Goal: Information Seeking & Learning: Learn about a topic

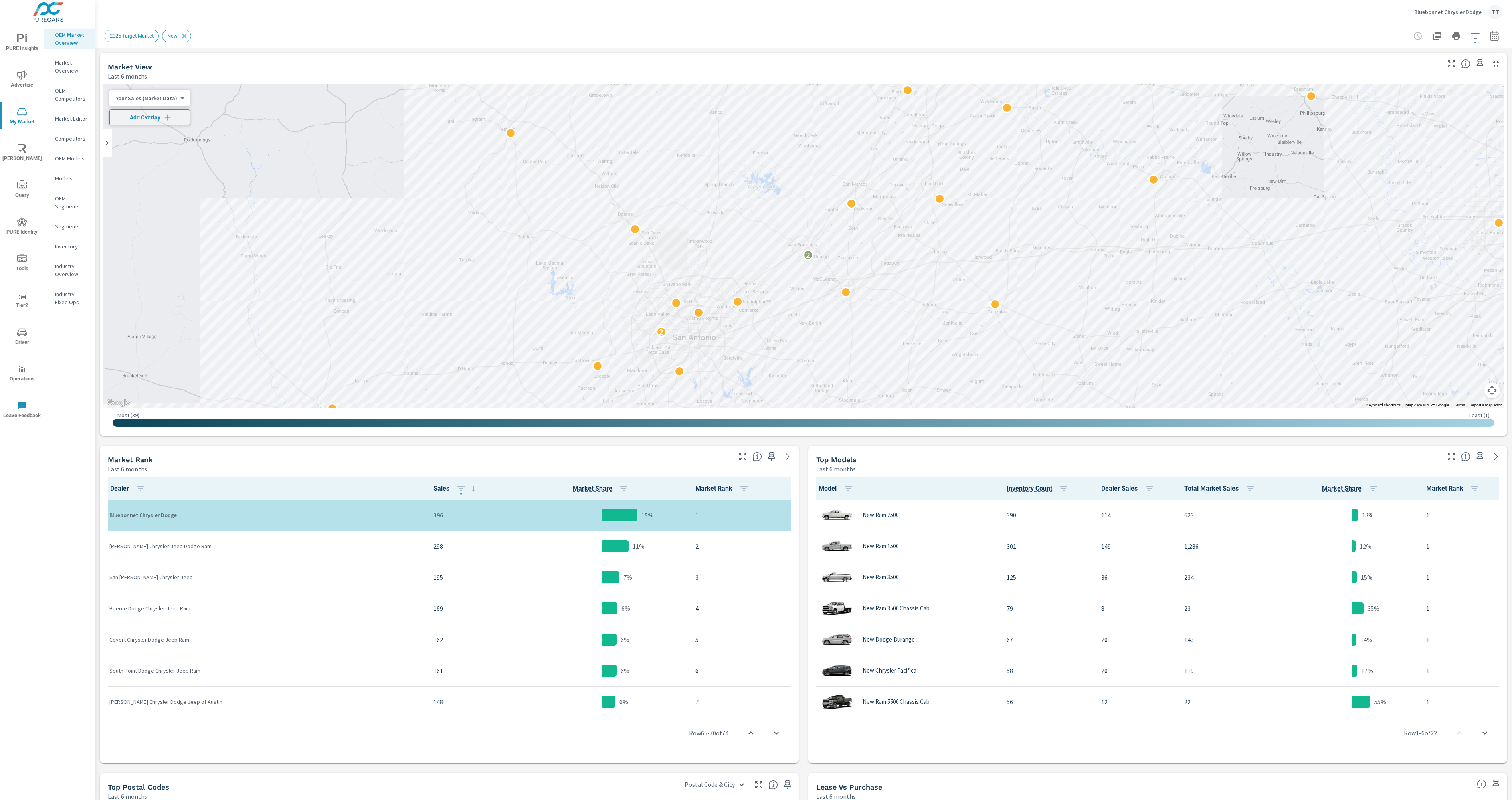
scroll to position [1, 0]
click at [73, 244] on p "Inventory" at bounding box center [72, 247] width 33 height 8
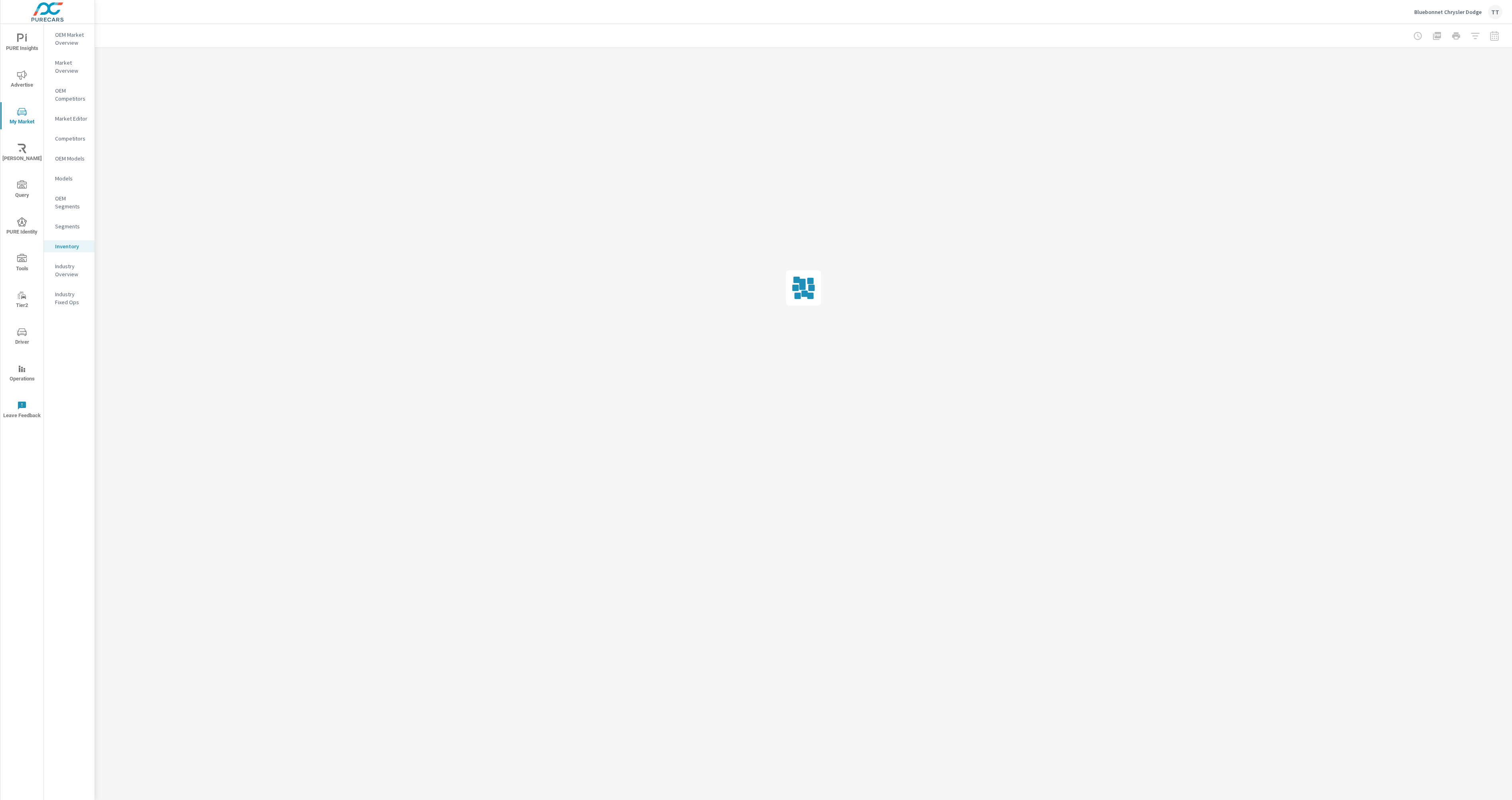
click at [77, 266] on p "Industry Overview" at bounding box center [72, 270] width 33 height 16
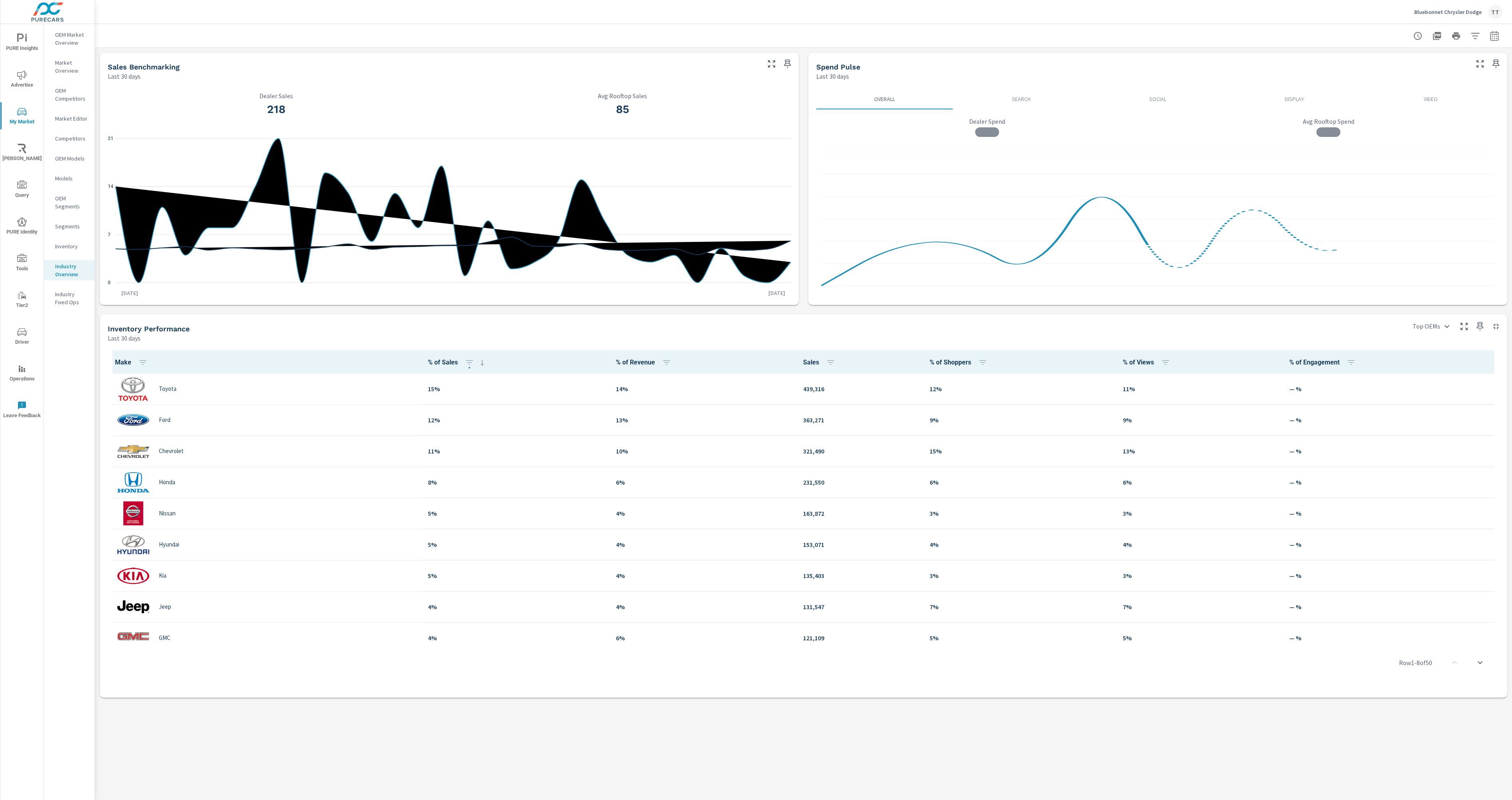
scroll to position [1, 0]
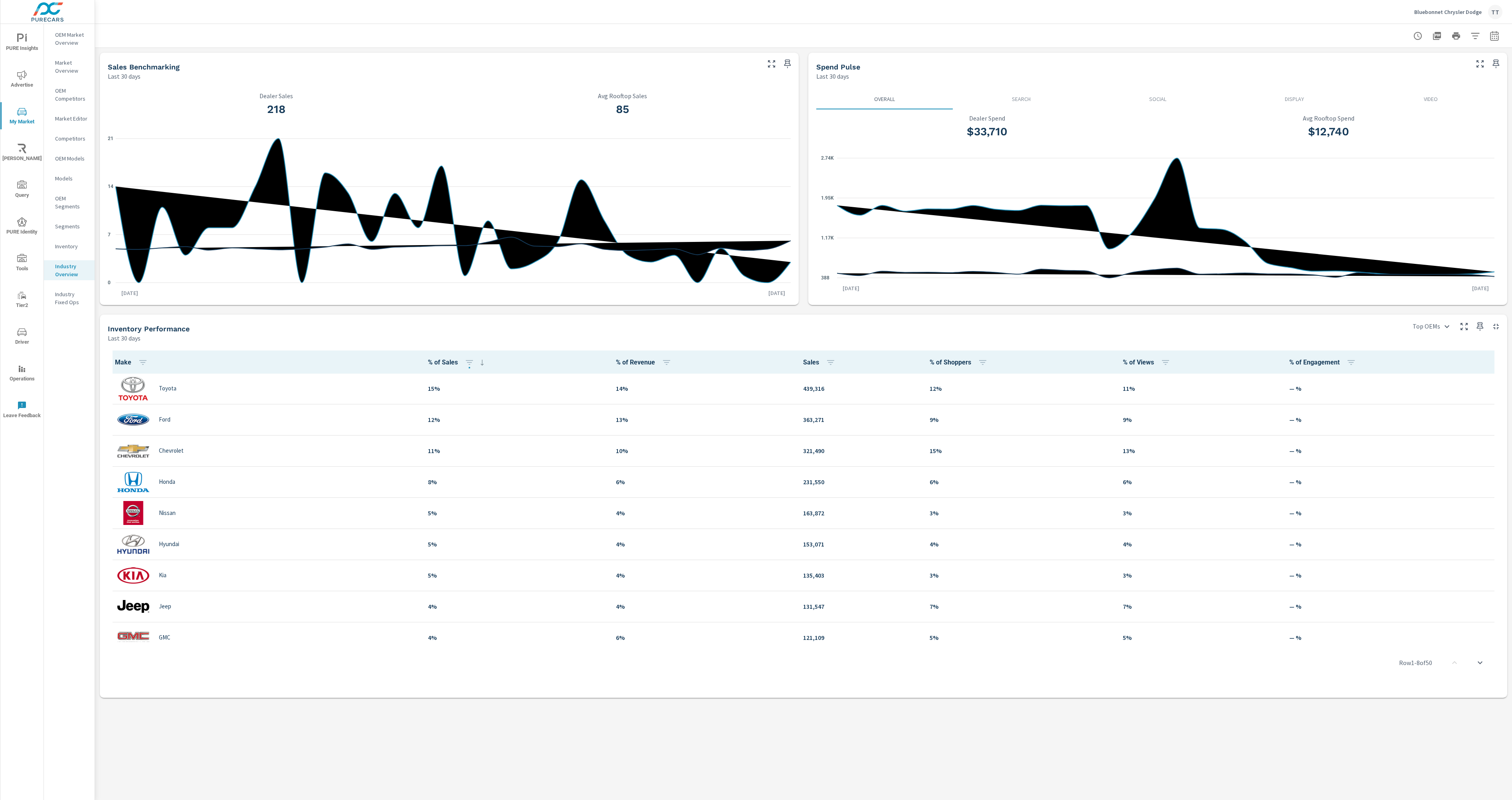
click at [1474, 31] on icon "button" at bounding box center [1475, 36] width 9 height 9
click at [1443, 60] on li "Region" at bounding box center [1422, 56] width 122 height 19
click at [1432, 89] on li "State" at bounding box center [1422, 94] width 122 height 19
click at [1423, 193] on li "Make" at bounding box center [1422, 190] width 122 height 19
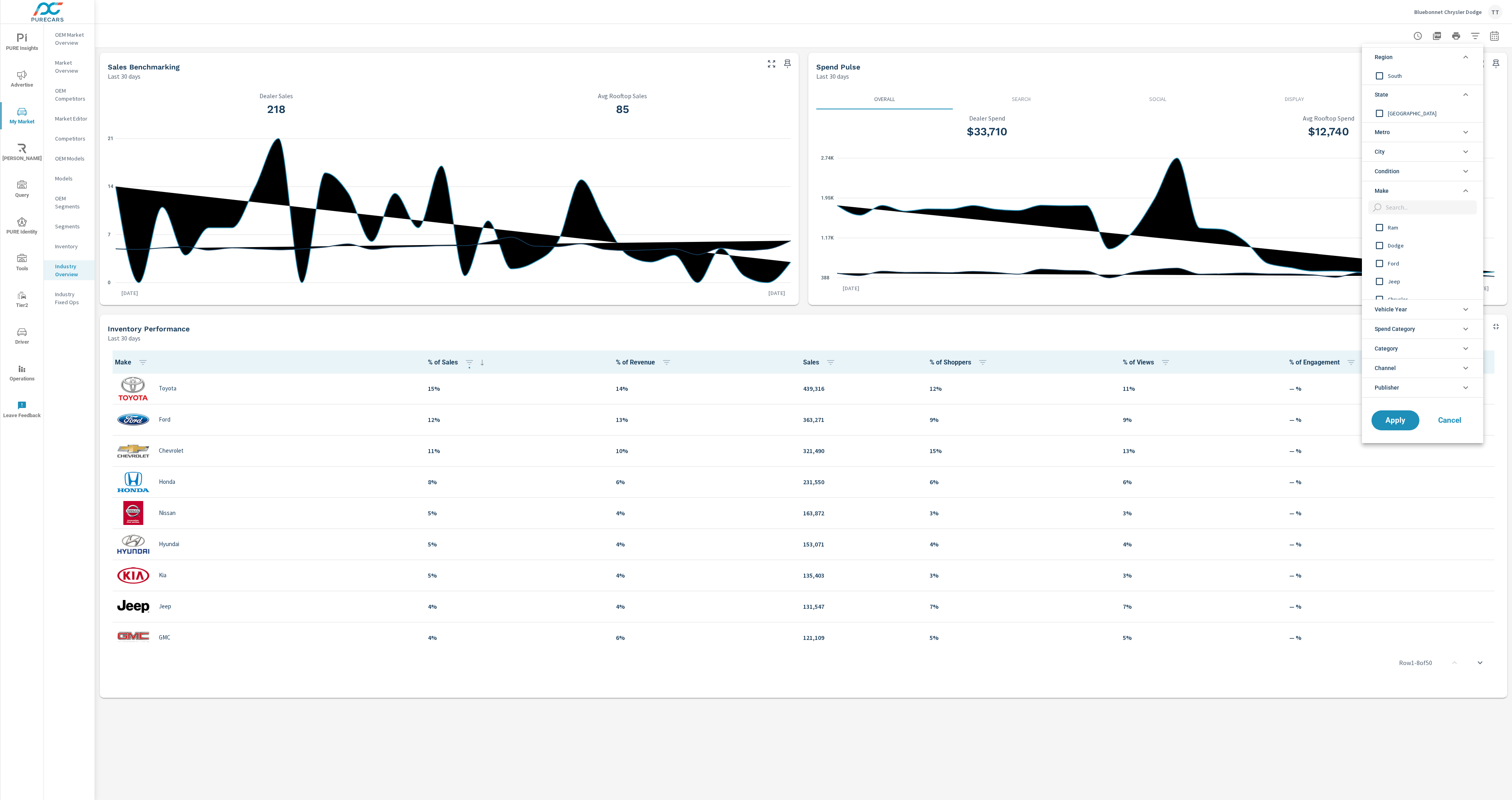
click at [1416, 229] on span "Ram" at bounding box center [1432, 227] width 87 height 9
click at [1404, 421] on span "Apply" at bounding box center [1396, 420] width 33 height 8
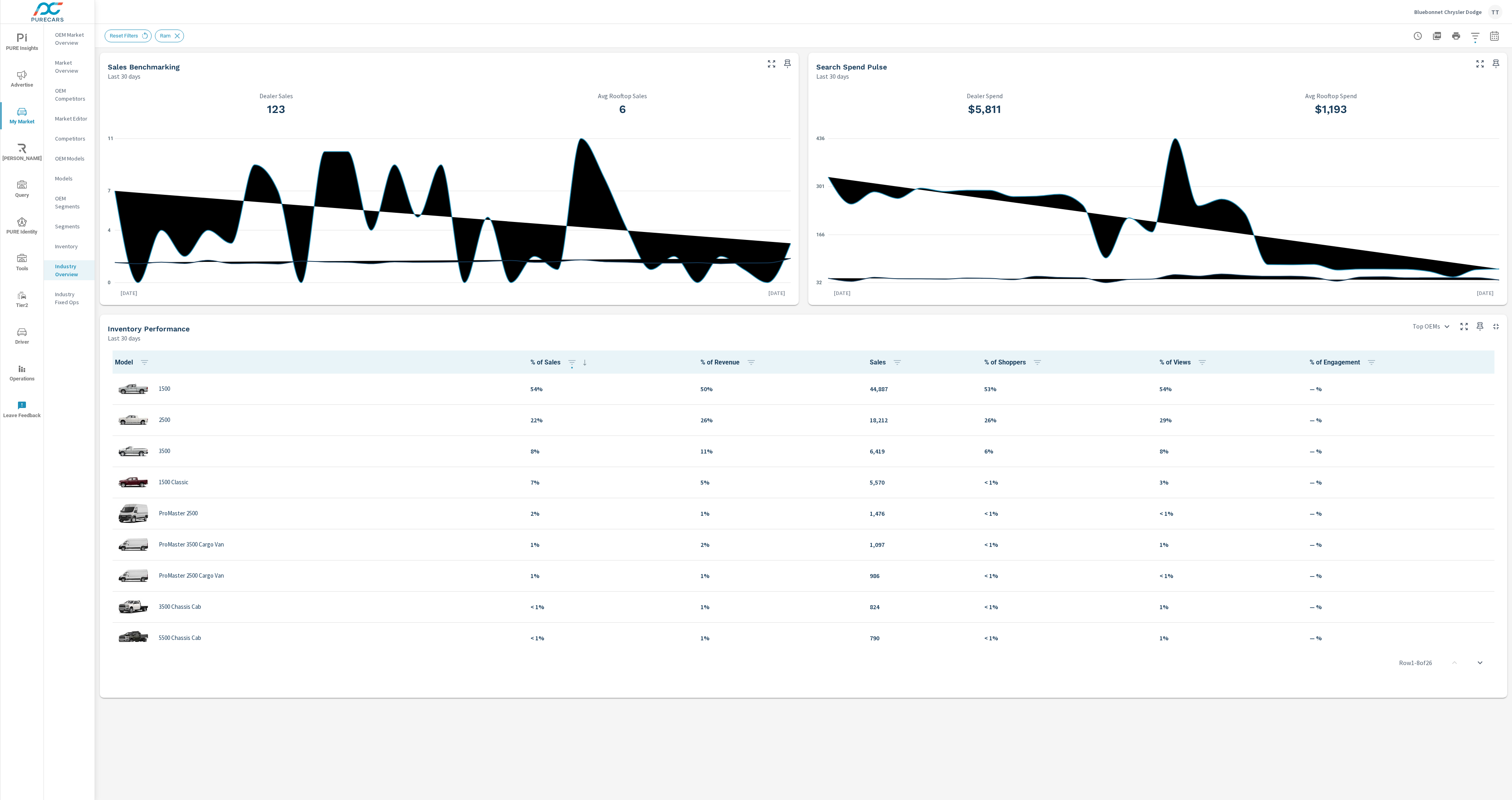
scroll to position [1, 0]
click at [1469, 28] on div at bounding box center [1456, 36] width 93 height 16
click at [1476, 35] on icon "button" at bounding box center [1475, 36] width 9 height 9
drag, startPoint x: 1454, startPoint y: 308, endPoint x: 1223, endPoint y: 299, distance: 231.2
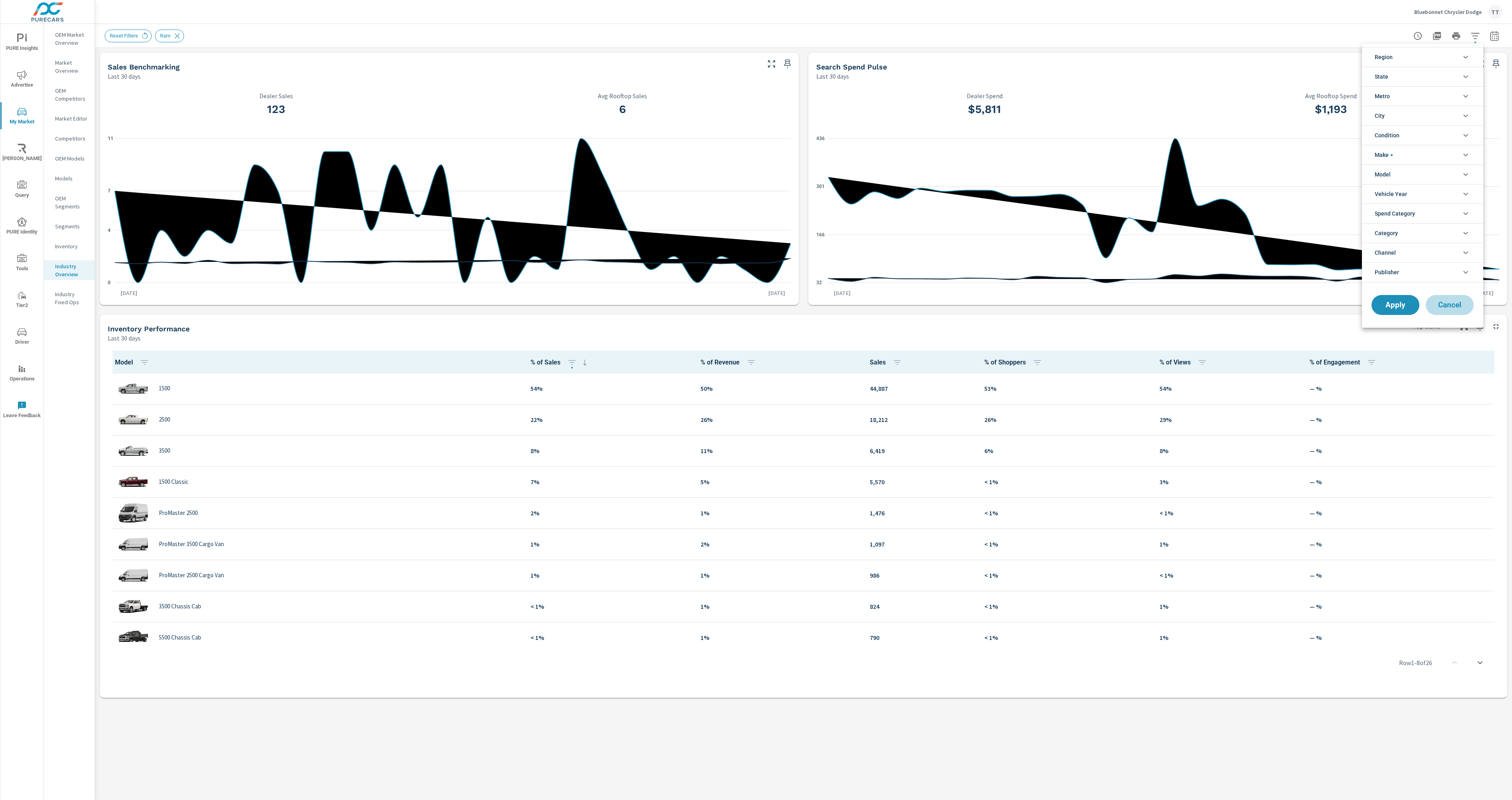
click at [1453, 309] on span "Cancel" at bounding box center [1450, 305] width 32 height 7
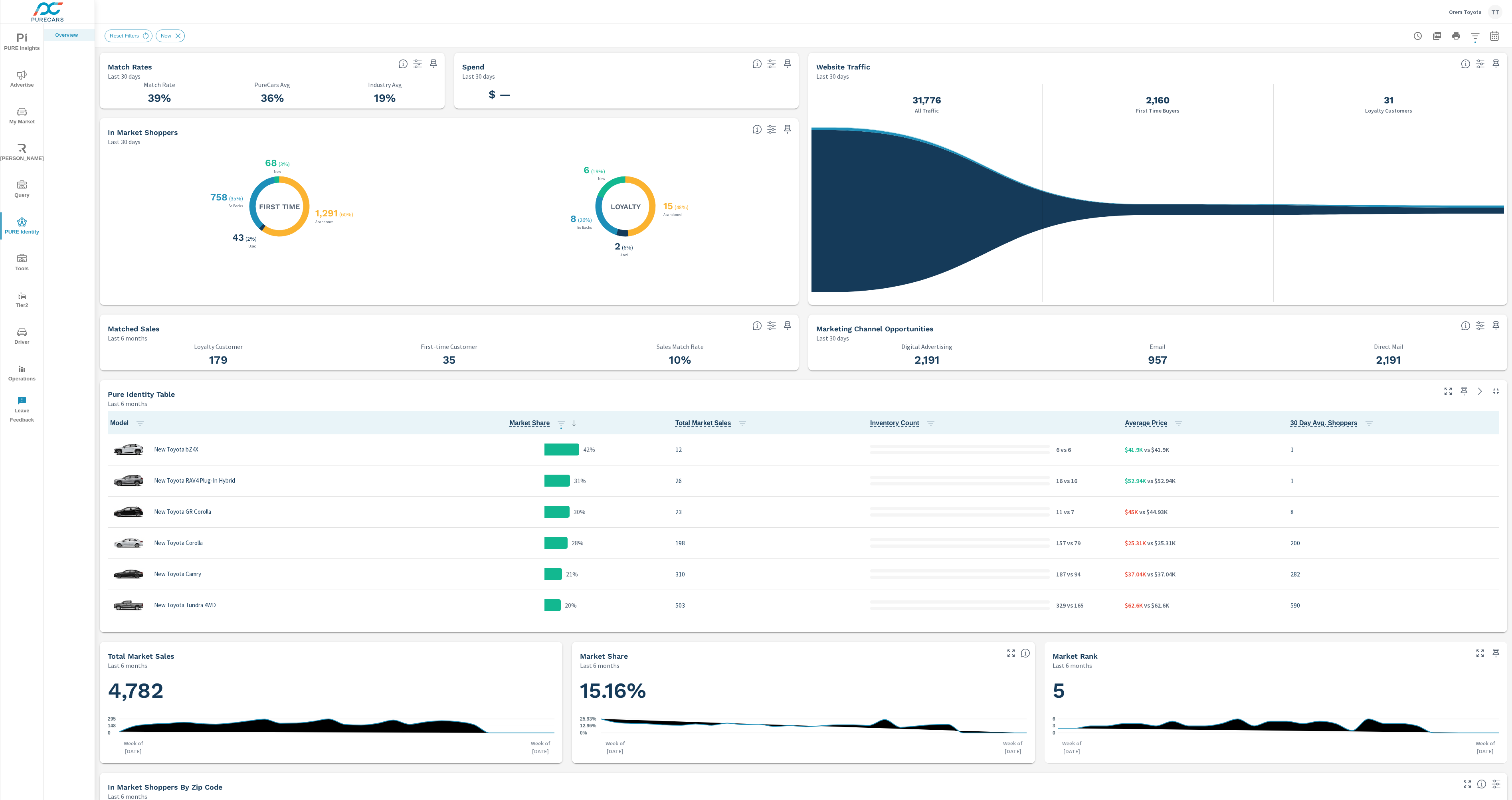
scroll to position [1, 0]
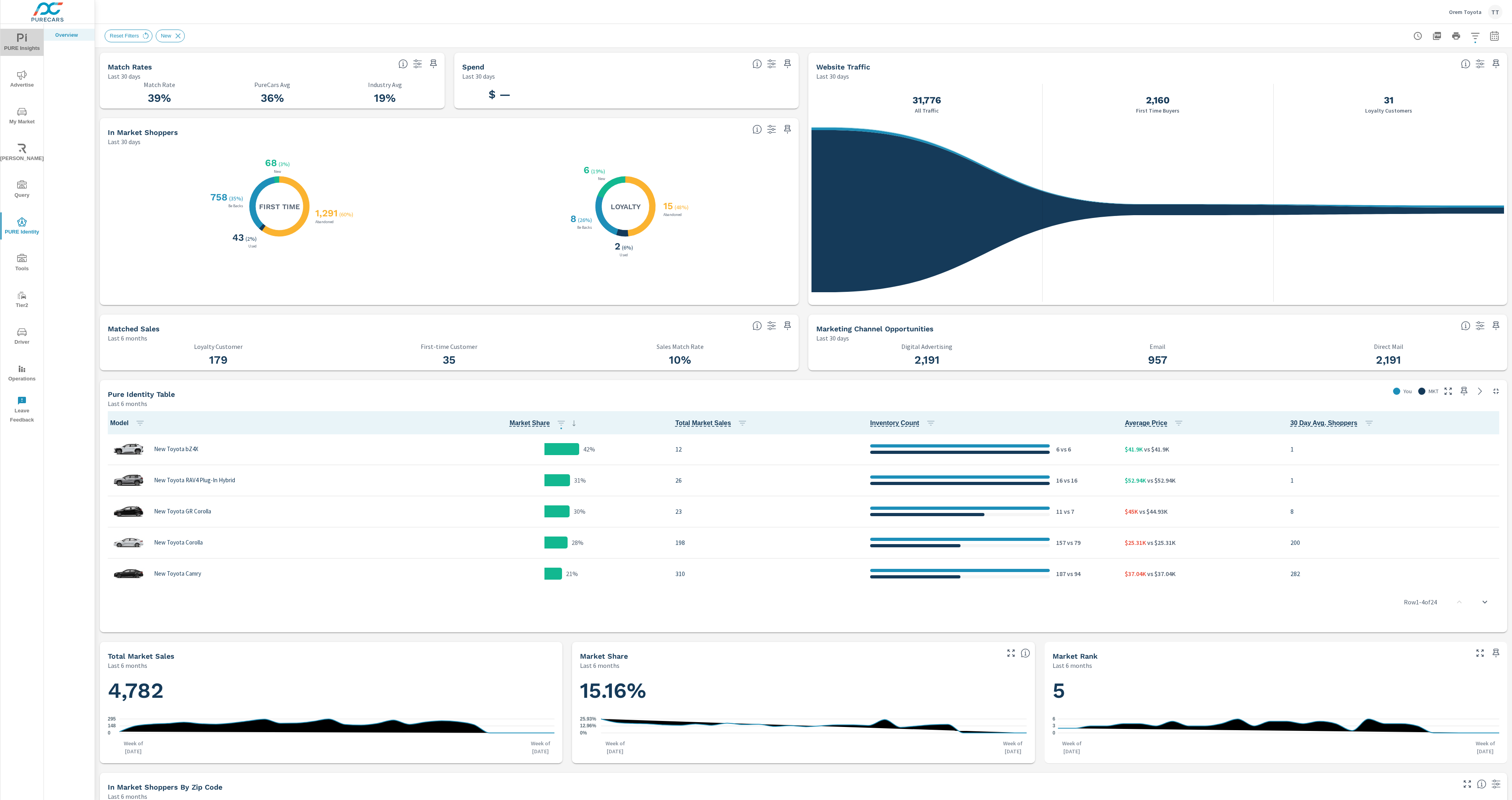
drag, startPoint x: 11, startPoint y: 42, endPoint x: 32, endPoint y: 46, distance: 21.4
click at [21, 46] on span "PURE Insights" at bounding box center [22, 43] width 38 height 19
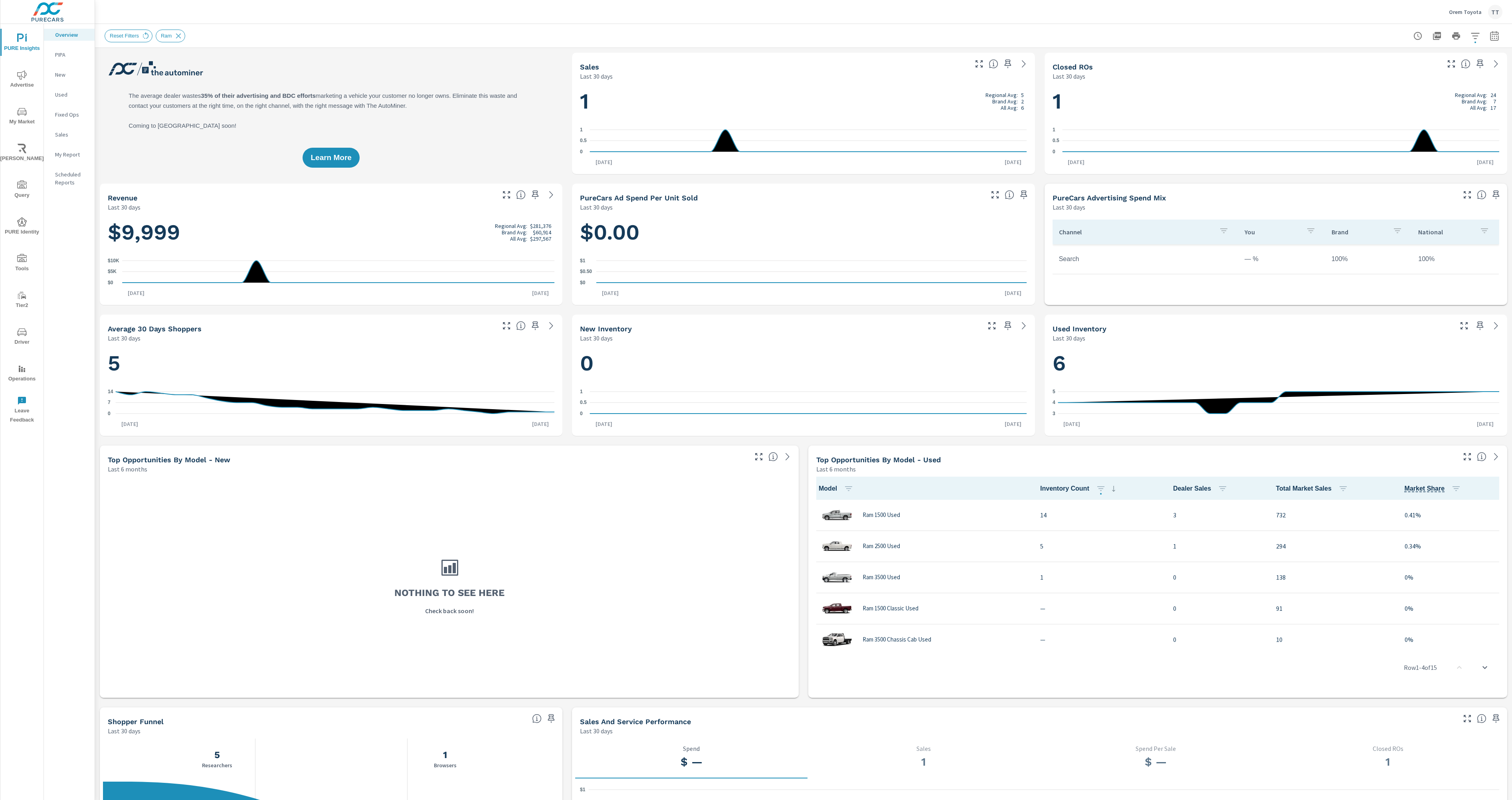
scroll to position [1, 0]
click at [26, 113] on icon "nav menu" at bounding box center [22, 112] width 9 height 9
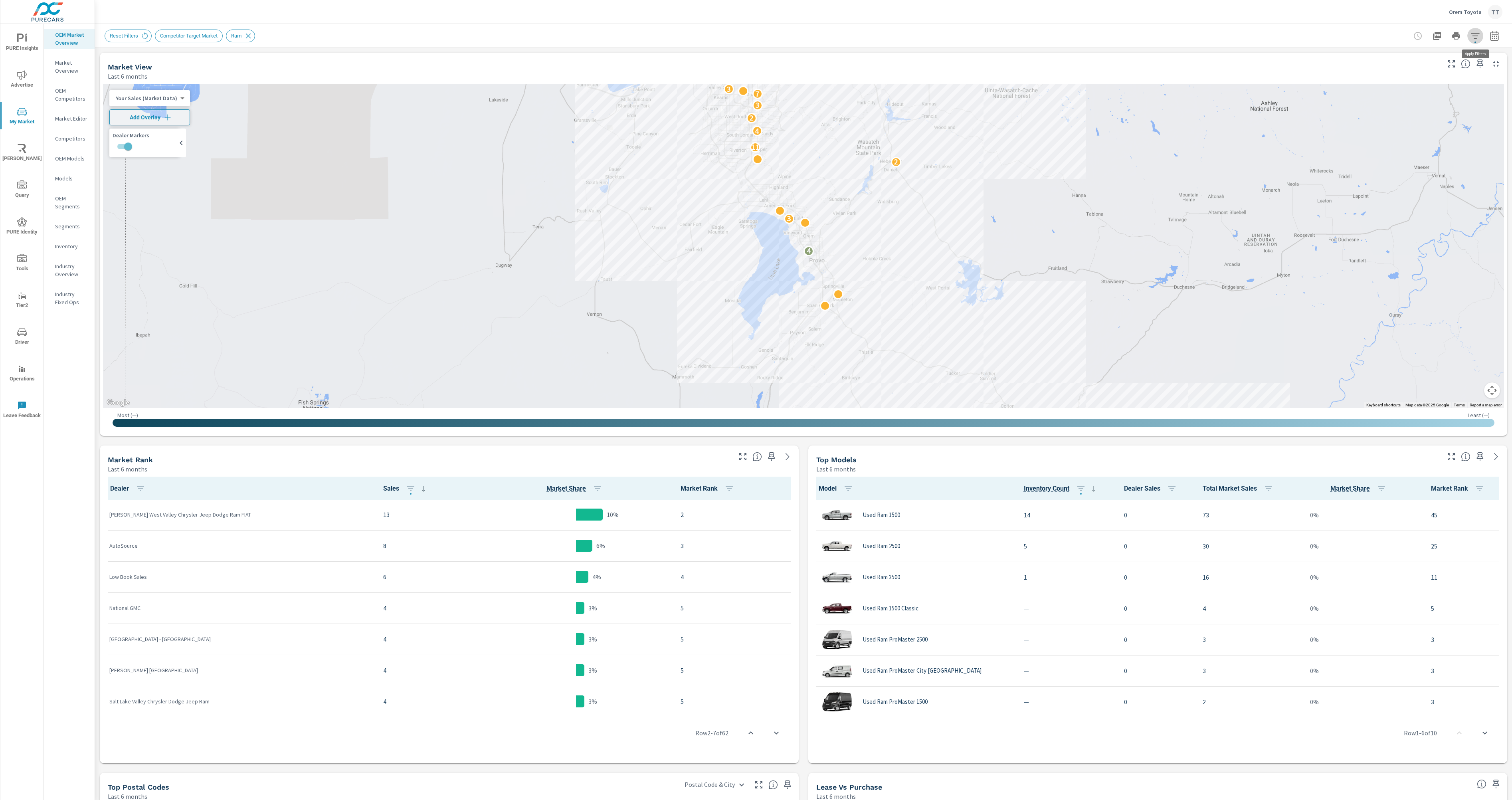
click at [1479, 33] on icon "button" at bounding box center [1475, 36] width 9 height 9
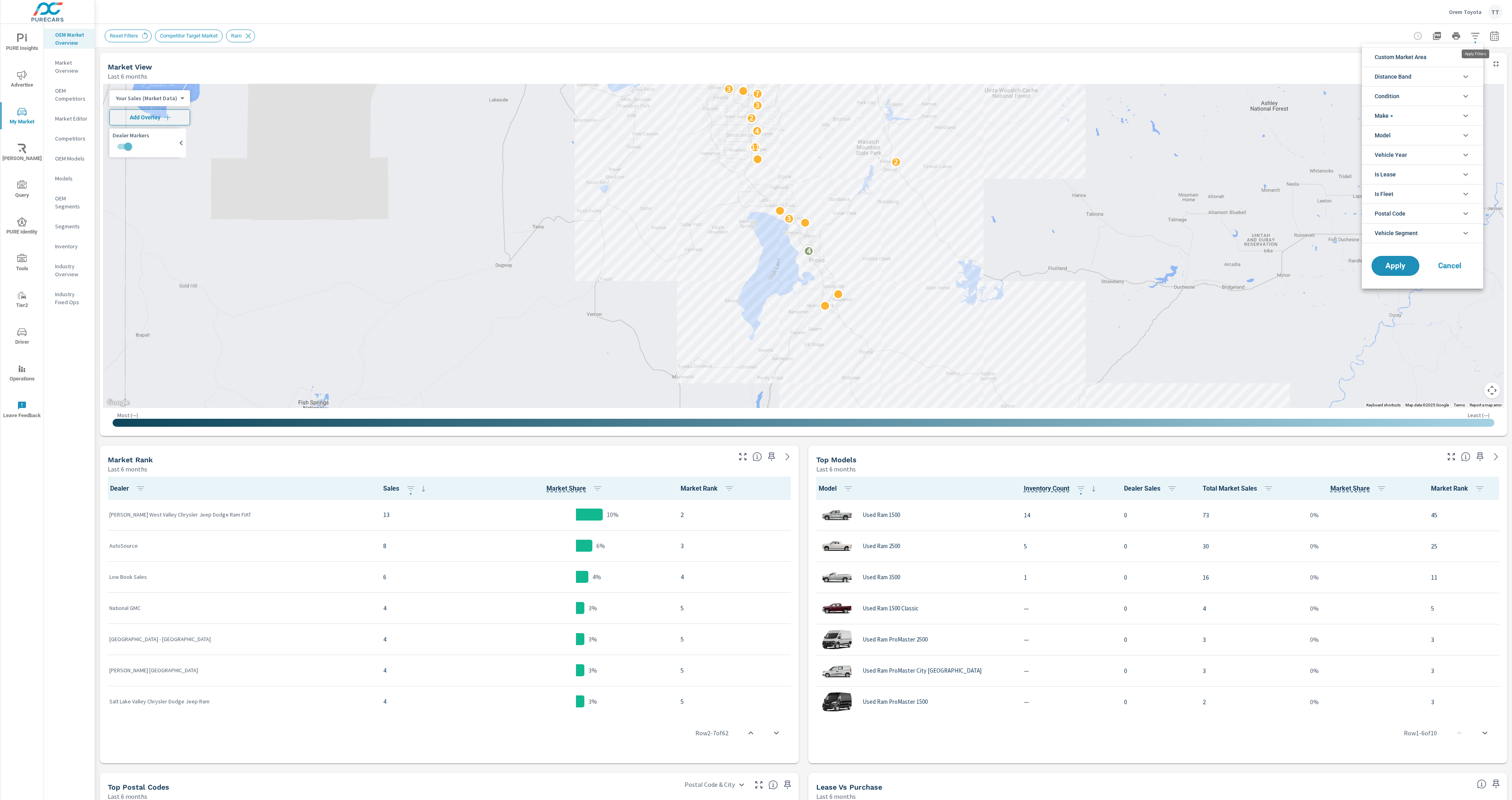
scroll to position [18, 0]
click at [1463, 16] on div at bounding box center [756, 400] width 1512 height 800
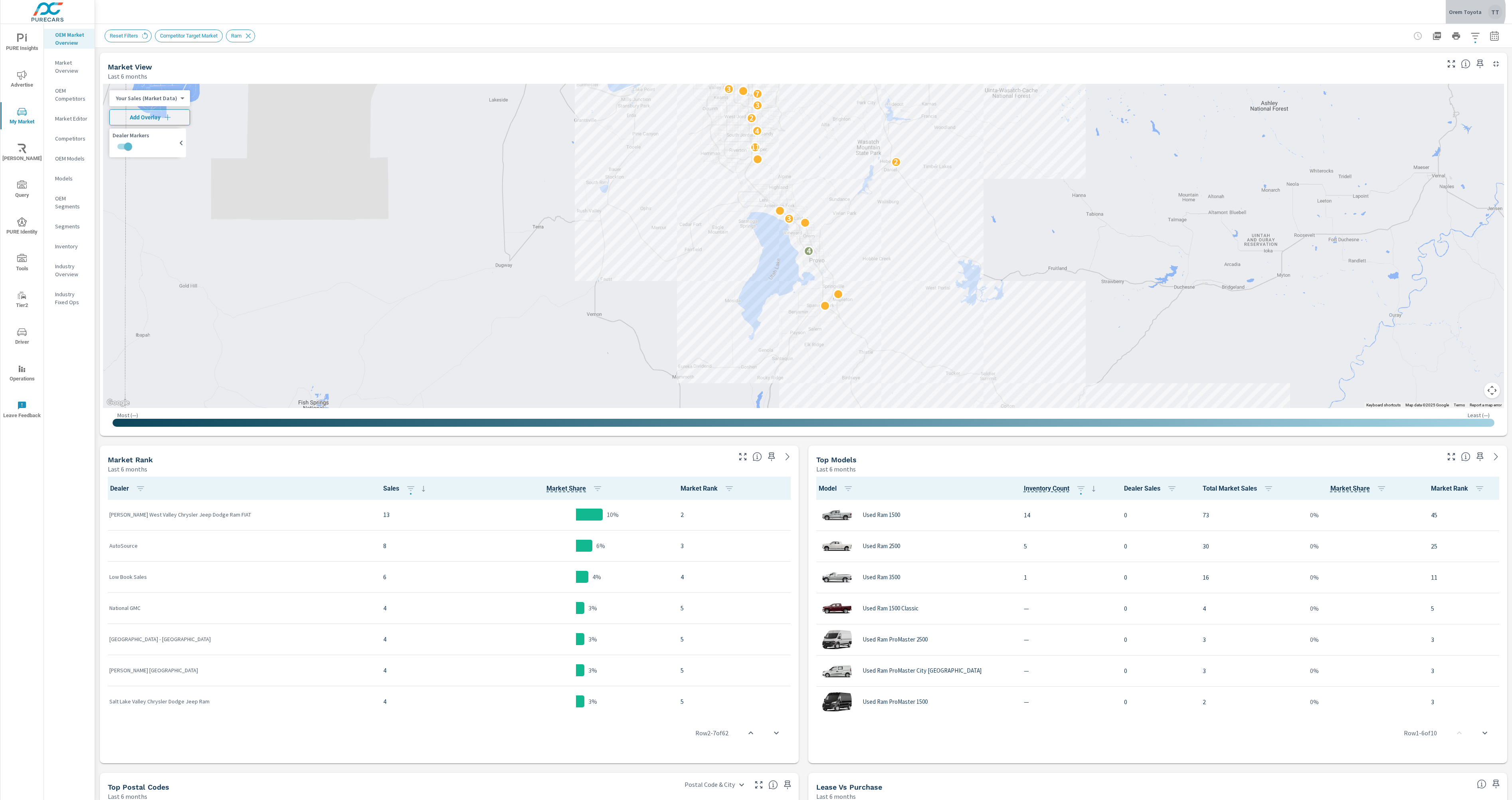
click at [1465, 11] on p "Orem Toyota" at bounding box center [1466, 12] width 33 height 7
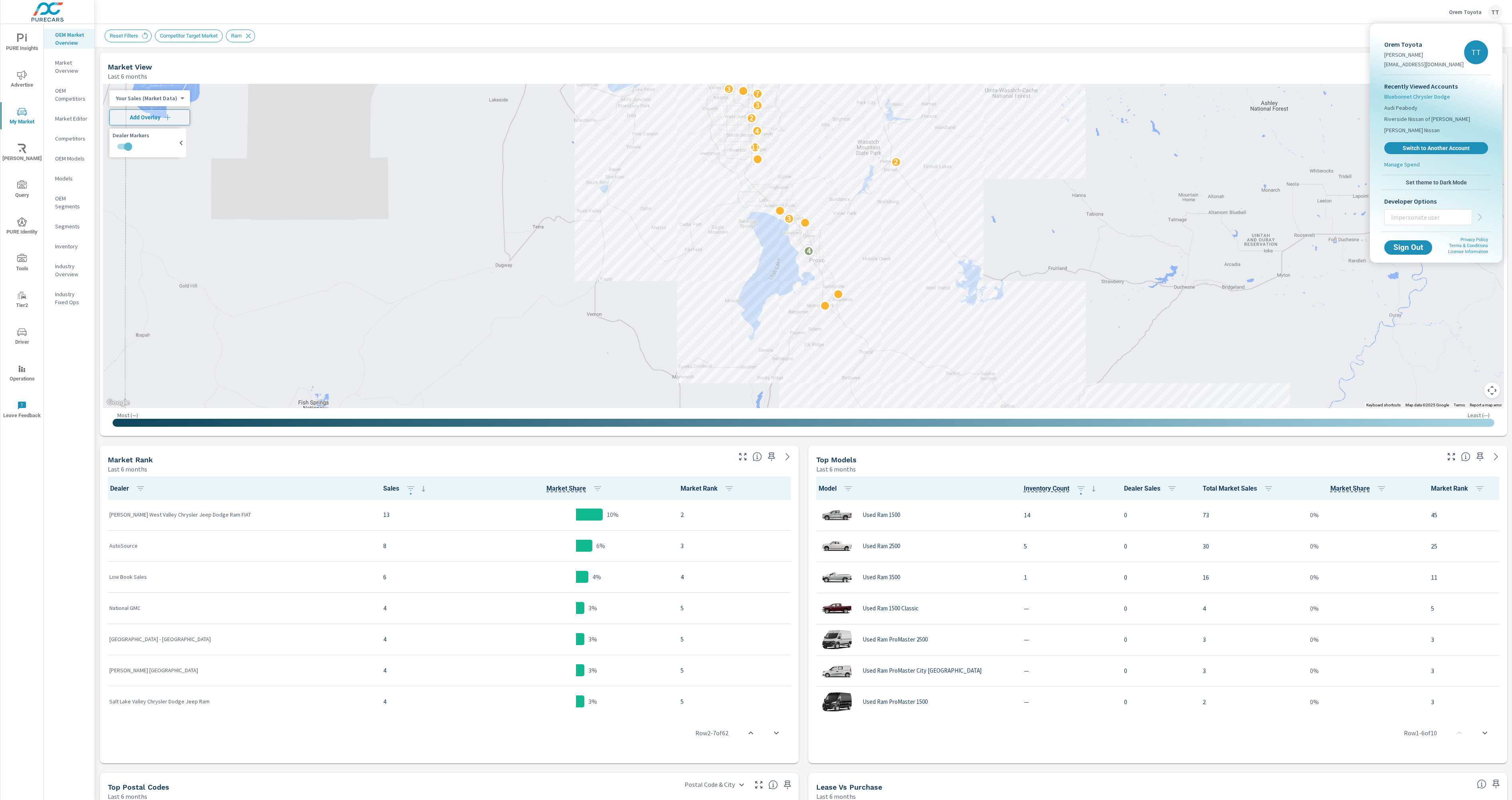
click at [1437, 96] on span "Bluebonnet Chrysler Dodge" at bounding box center [1417, 97] width 66 height 8
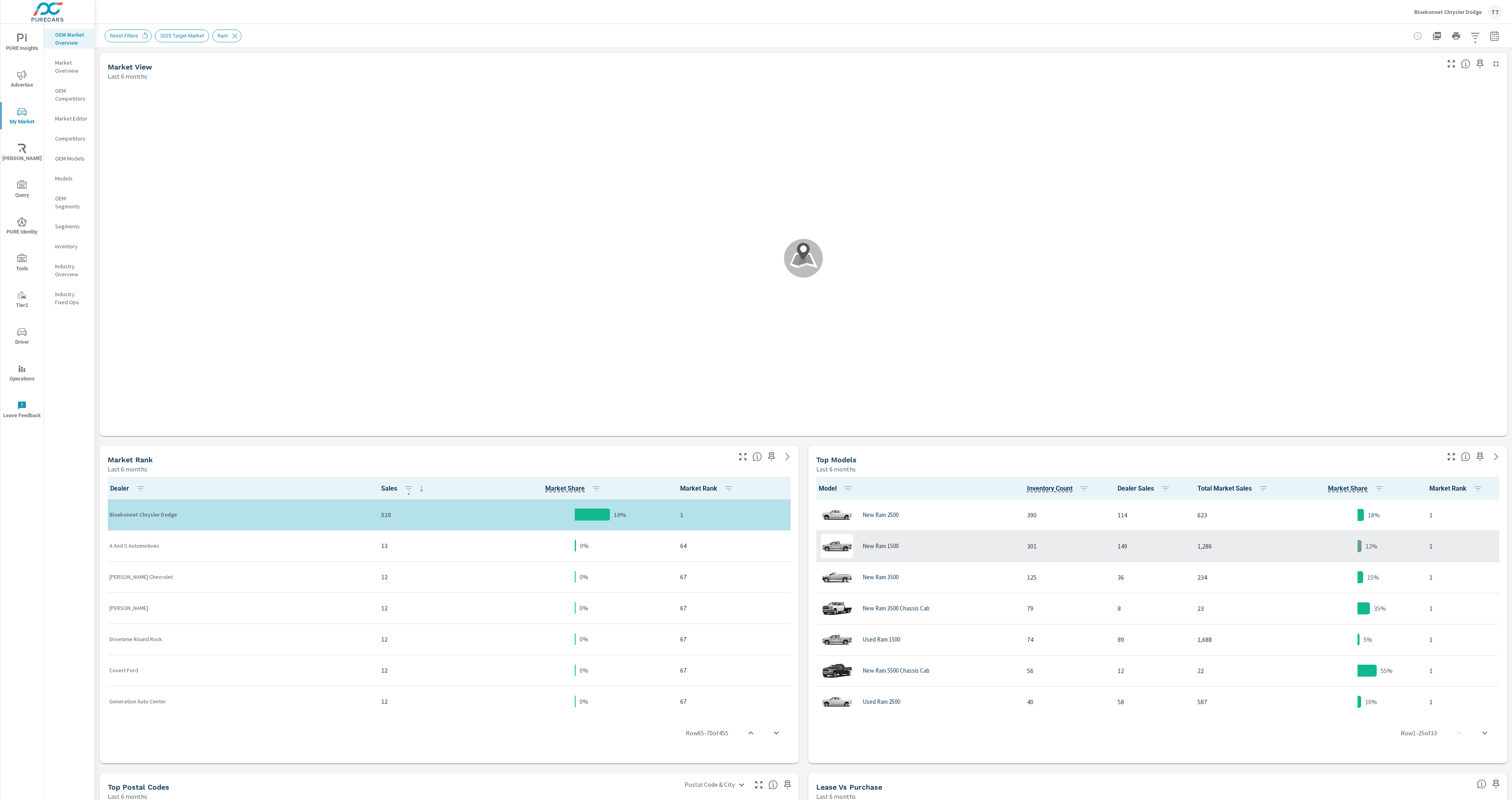
scroll to position [1, 0]
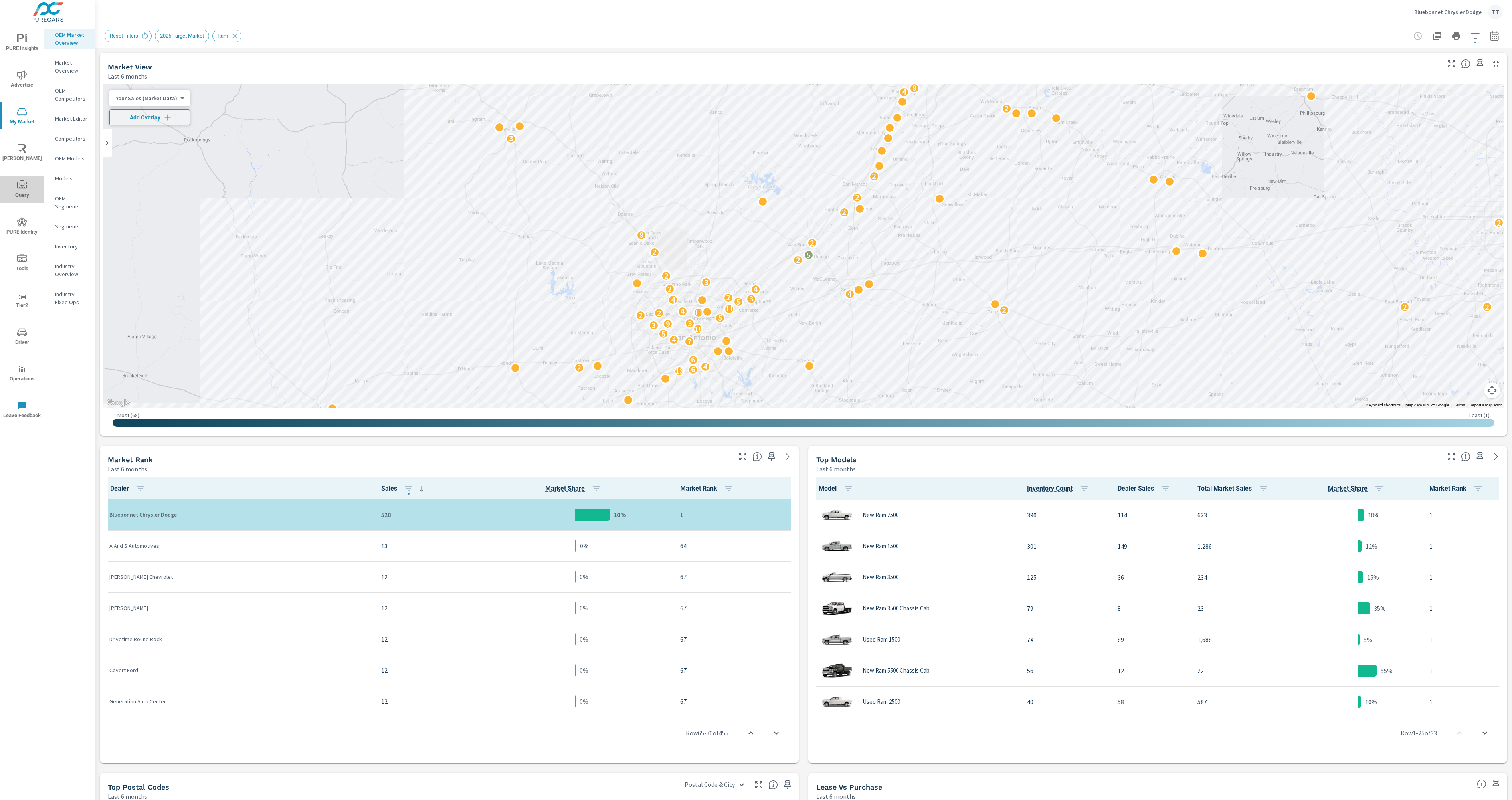
click at [34, 198] on span "Query" at bounding box center [22, 190] width 38 height 19
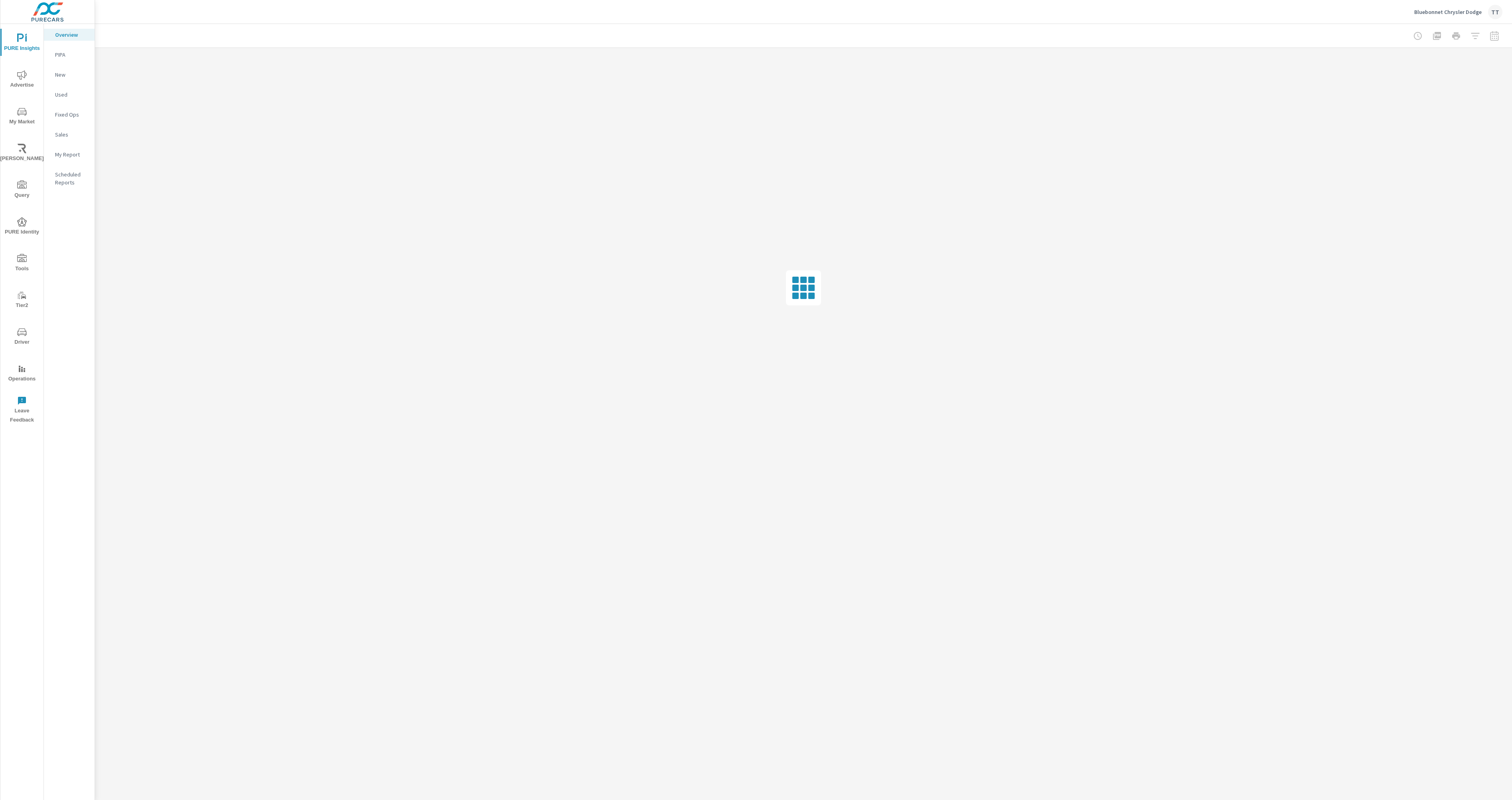
click at [19, 113] on icon "nav menu" at bounding box center [22, 112] width 9 height 9
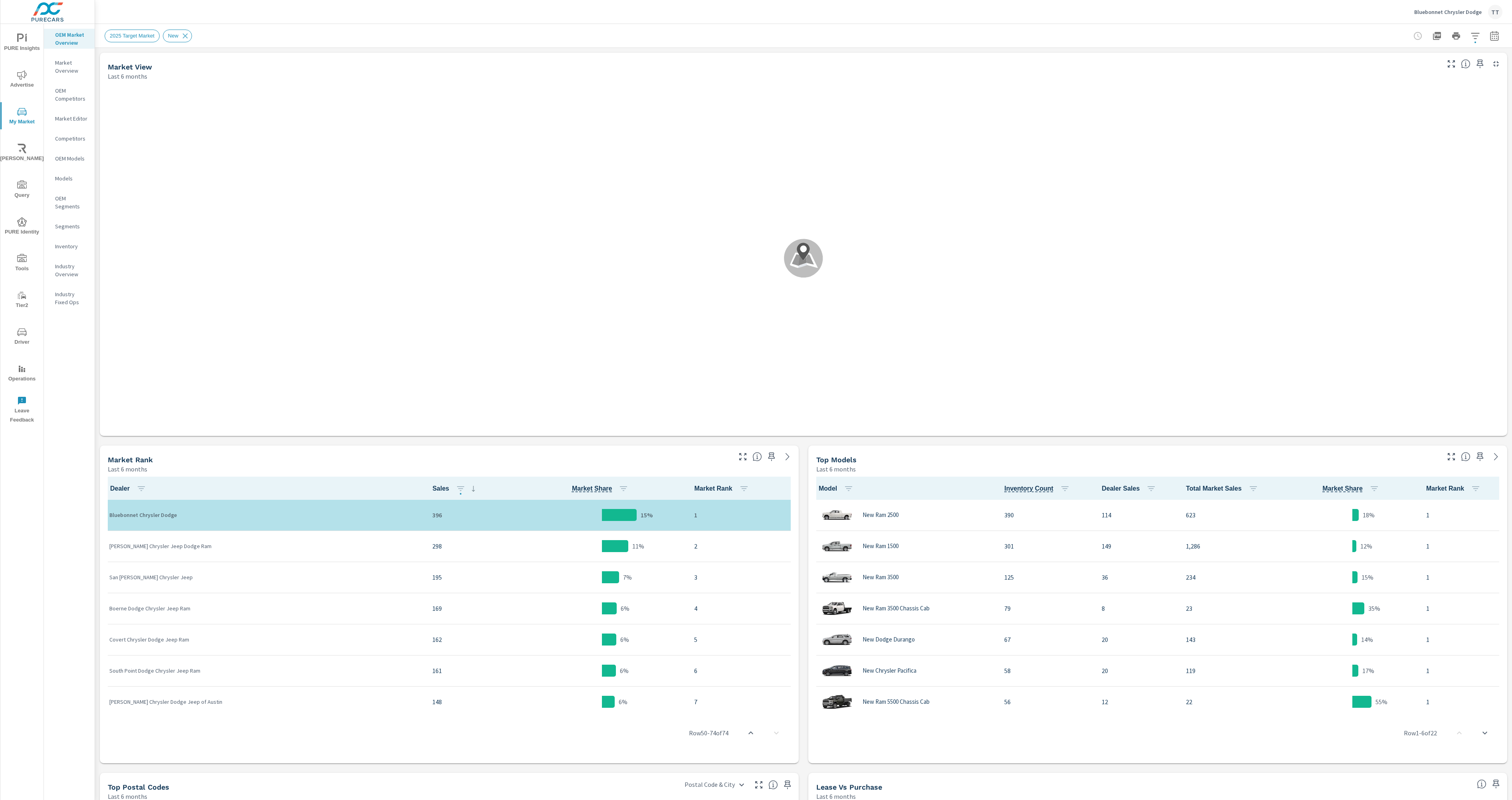
scroll to position [1, 0]
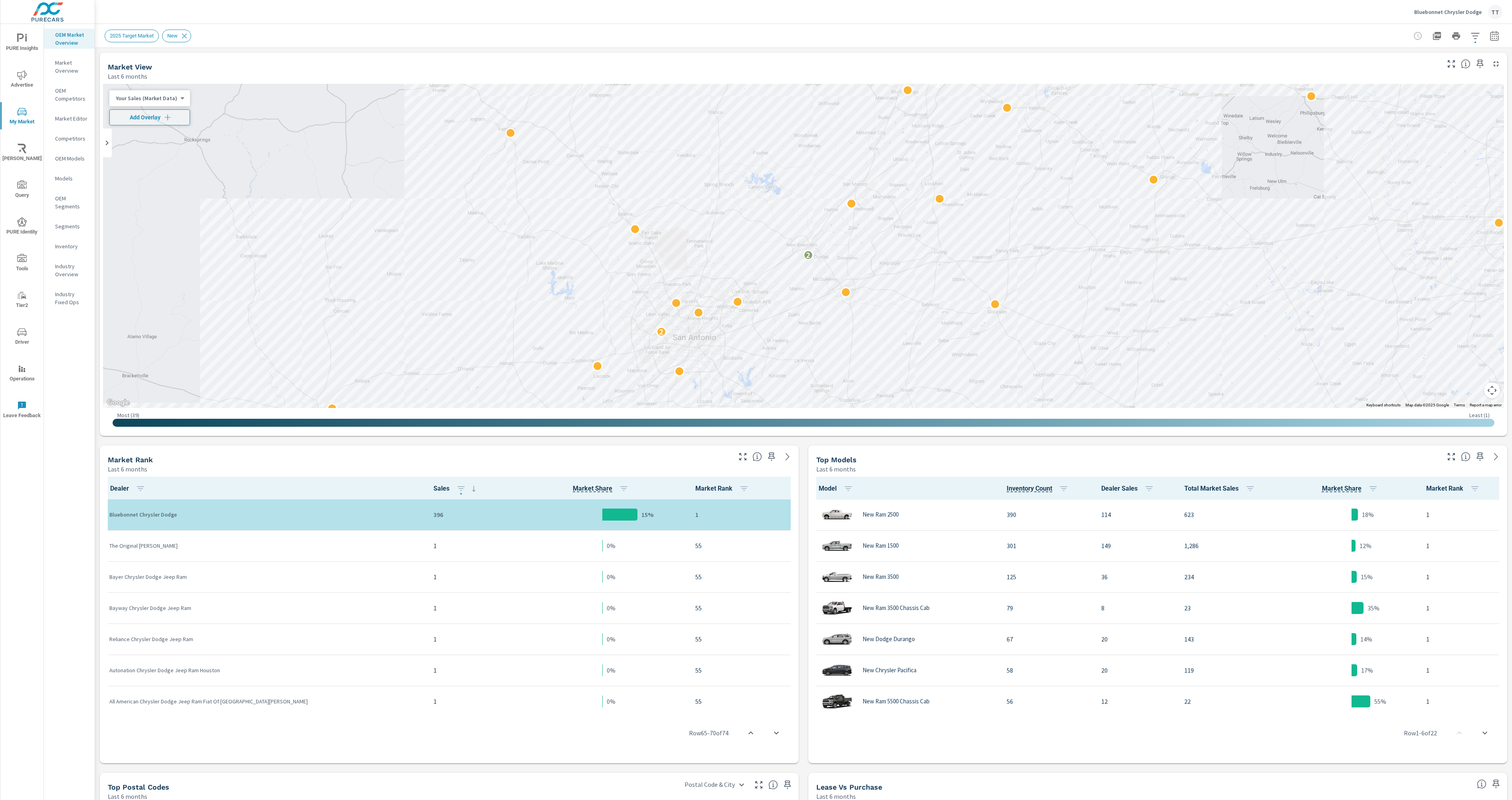
click at [58, 64] on p "Market Overview" at bounding box center [72, 66] width 33 height 16
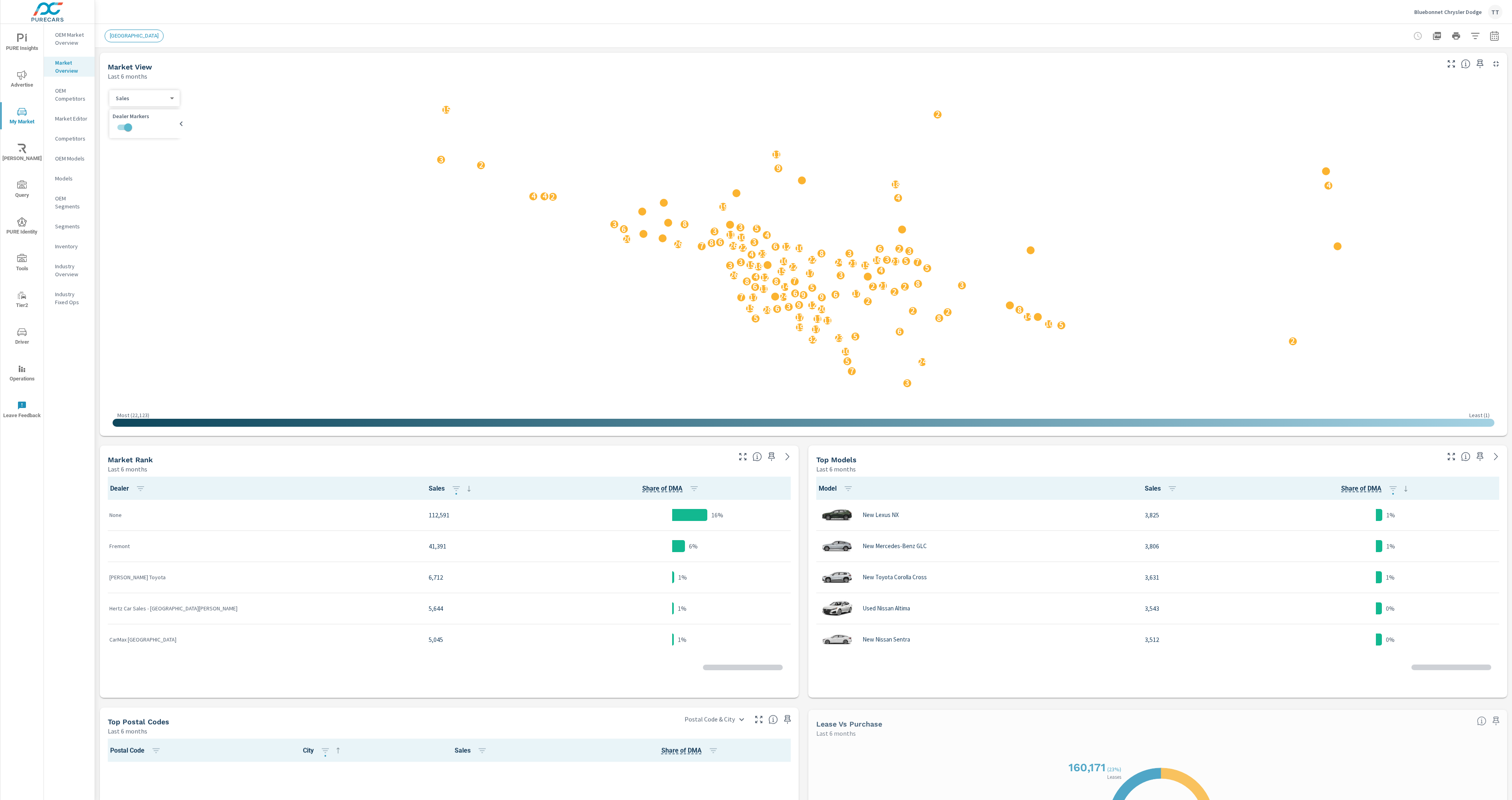
scroll to position [1557, 0]
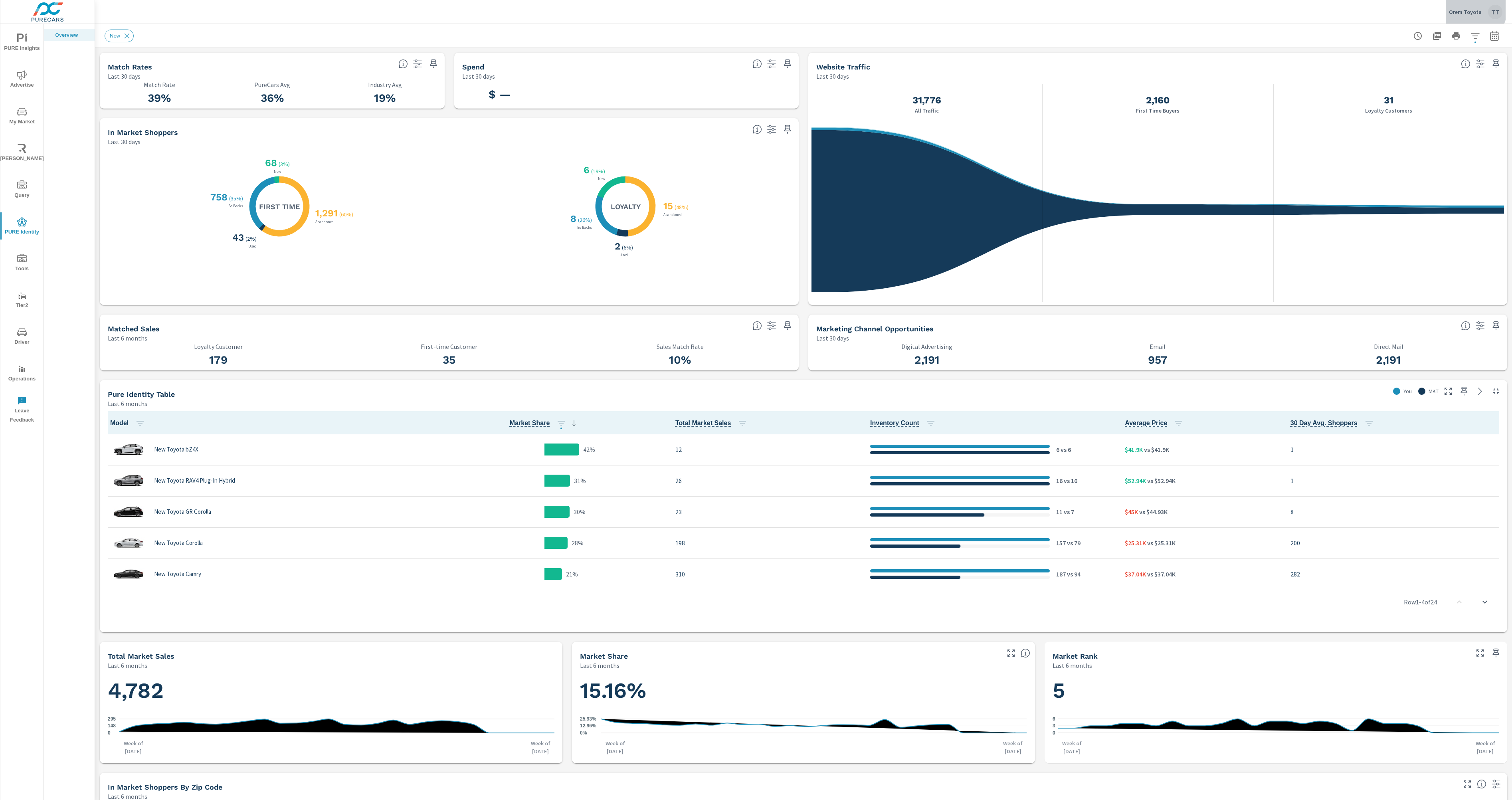
click at [1468, 7] on div "Orem Toyota TT" at bounding box center [1476, 12] width 53 height 14
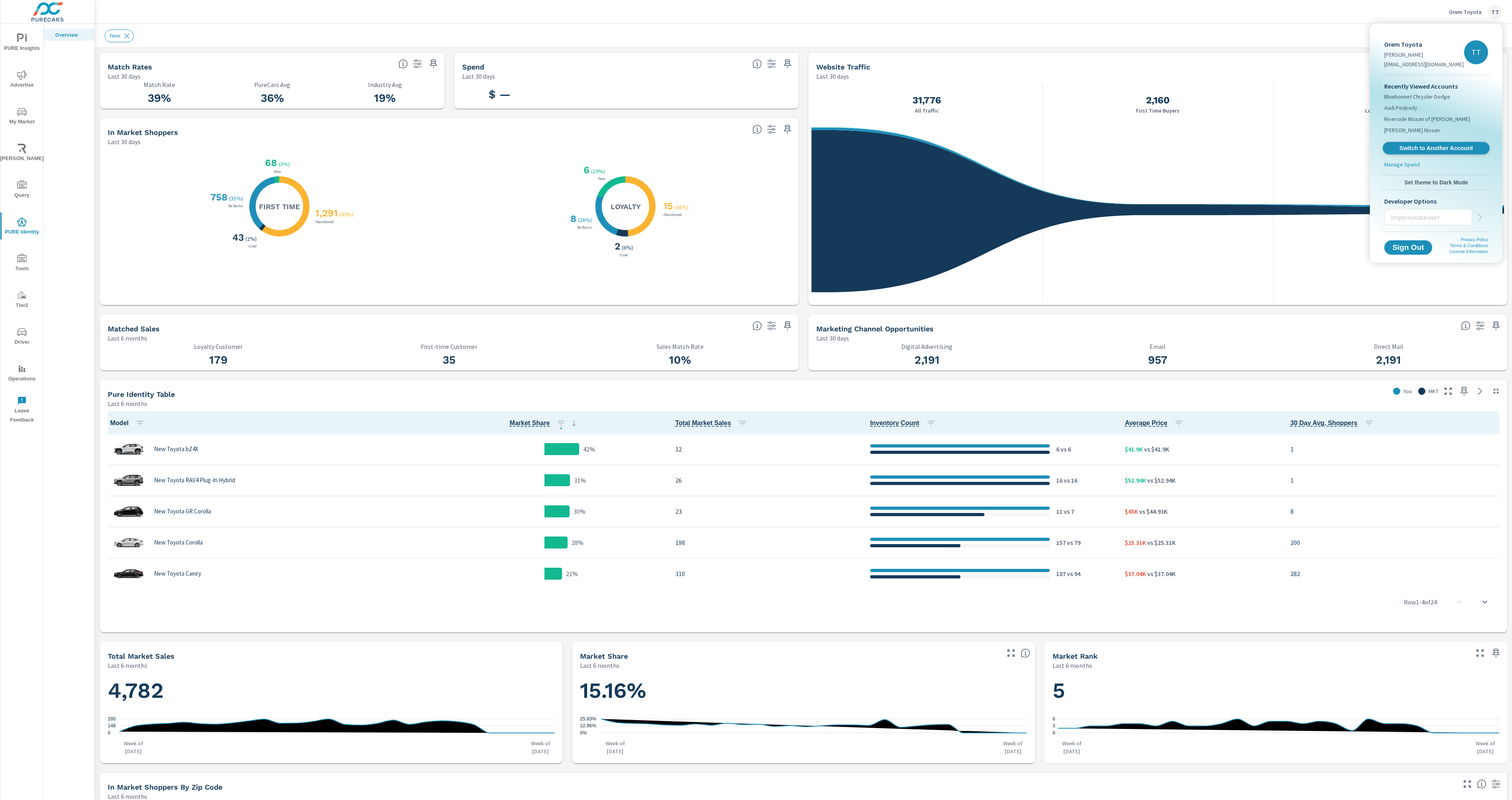
click at [1457, 149] on span "Switch to Another Account" at bounding box center [1436, 148] width 98 height 8
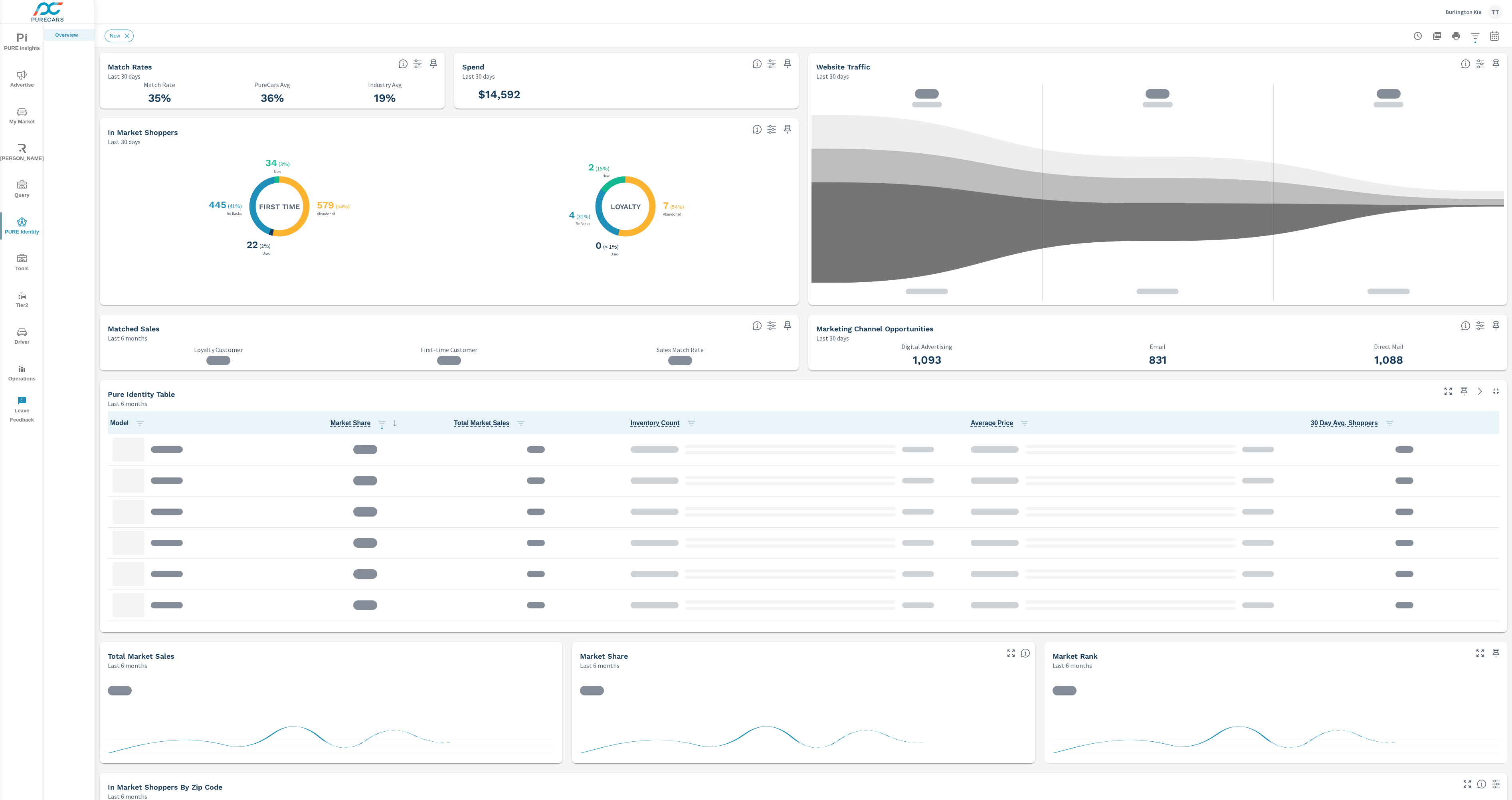
click at [26, 38] on icon "nav menu" at bounding box center [26, 39] width 2 height 6
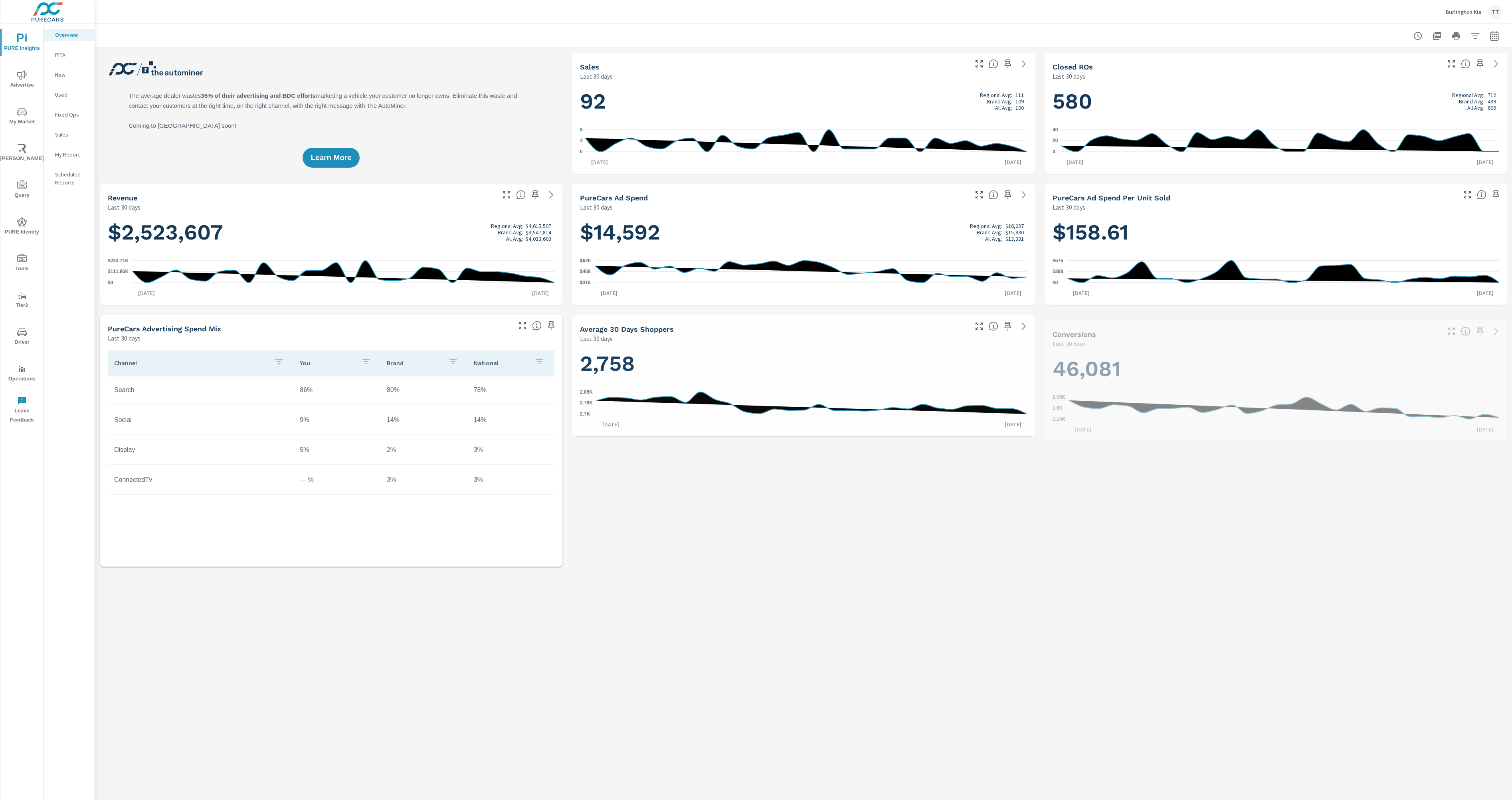
scroll to position [1, 0]
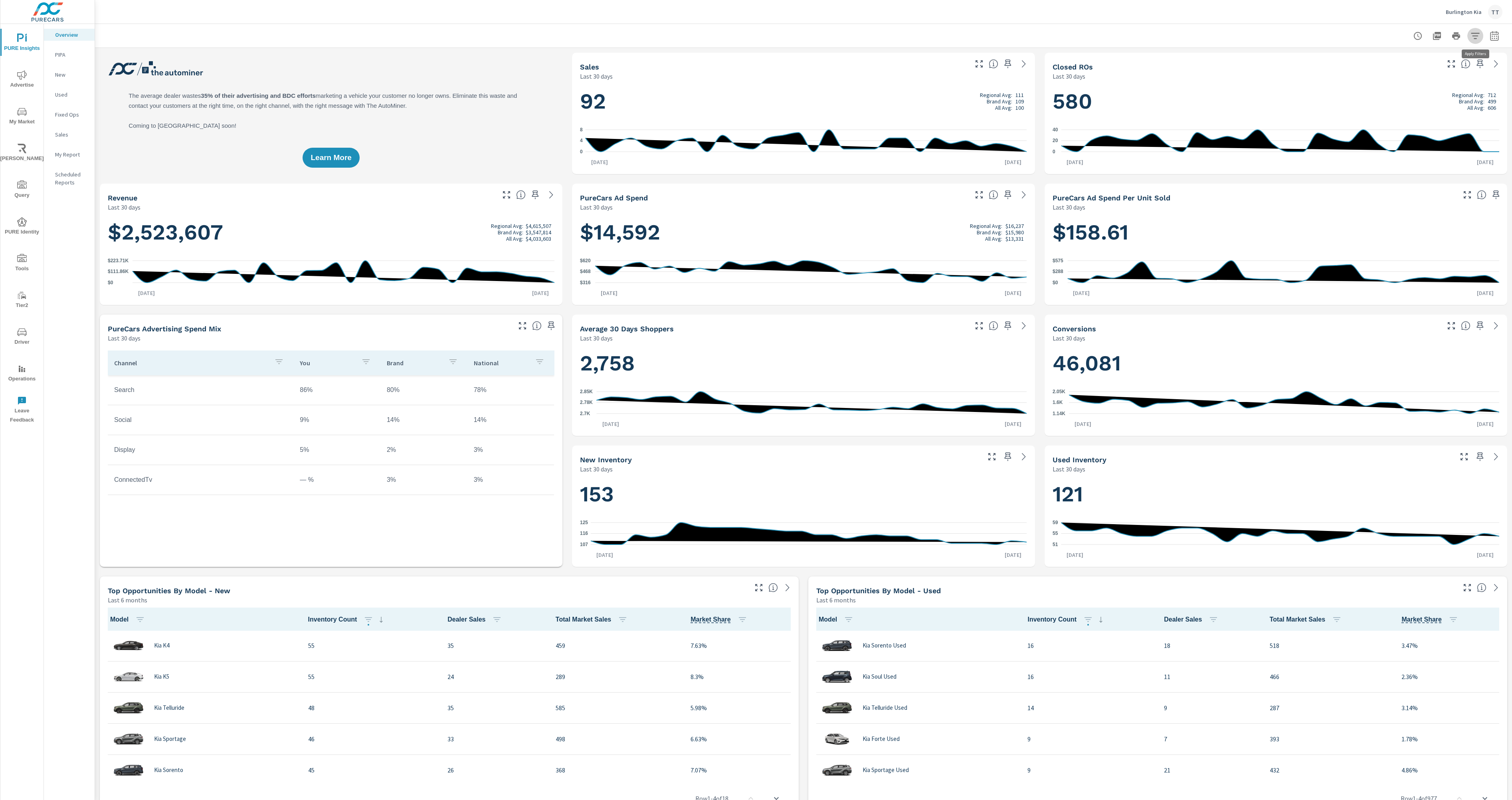
click at [1473, 38] on icon "button" at bounding box center [1475, 36] width 9 height 9
click at [1449, 99] on li "Vehicle Year" at bounding box center [1422, 96] width 122 height 20
drag, startPoint x: 1248, startPoint y: 82, endPoint x: 1325, endPoint y: 78, distance: 77.1
click at [1254, 82] on div at bounding box center [756, 400] width 1512 height 800
click at [1472, 37] on icon "button" at bounding box center [1475, 36] width 9 height 9
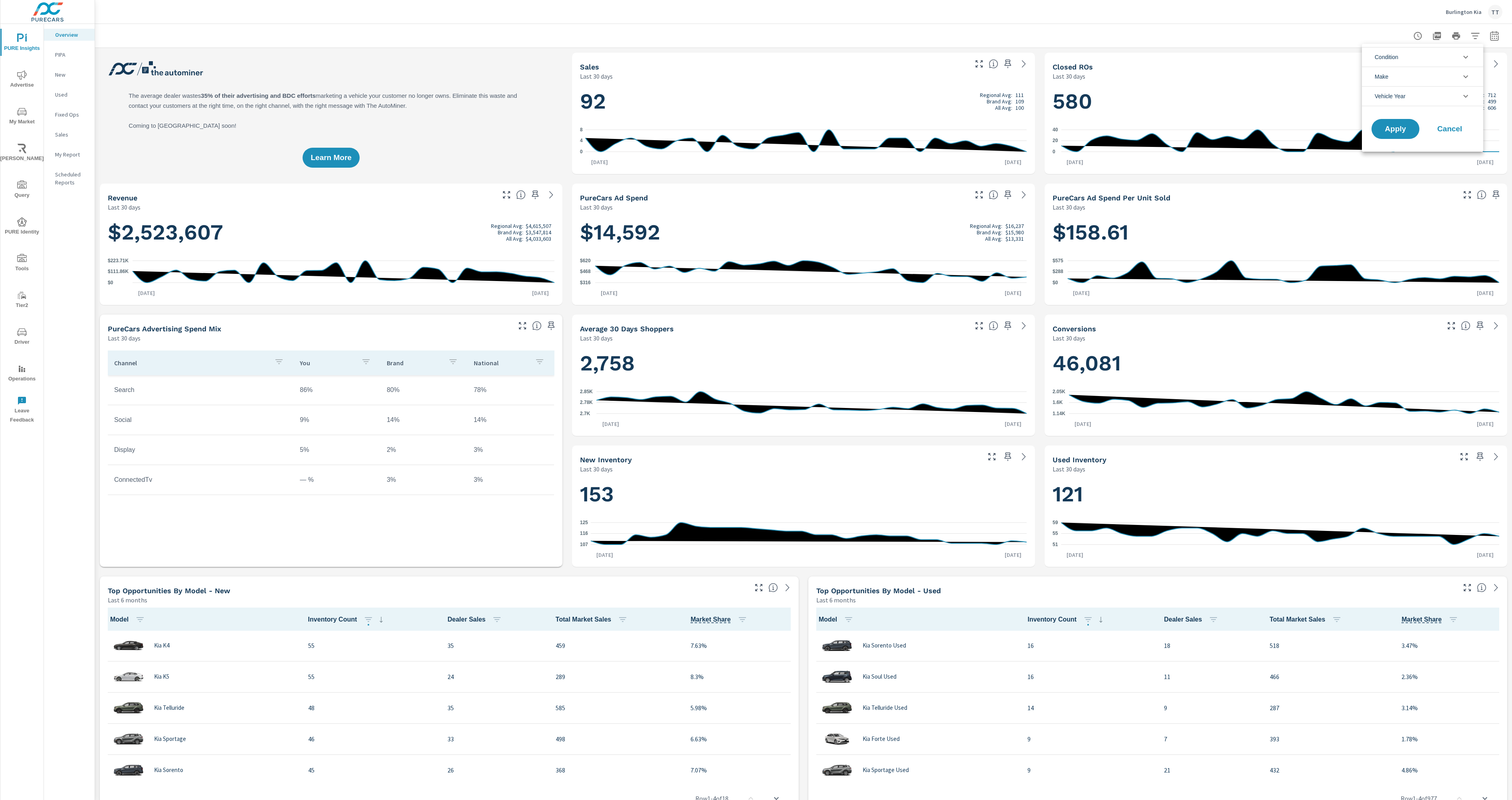
click at [1468, 49] on li "Condition" at bounding box center [1422, 56] width 122 height 19
click at [1454, 72] on span "New" at bounding box center [1432, 76] width 87 height 9
click at [1394, 192] on button "Apply" at bounding box center [1395, 200] width 49 height 21
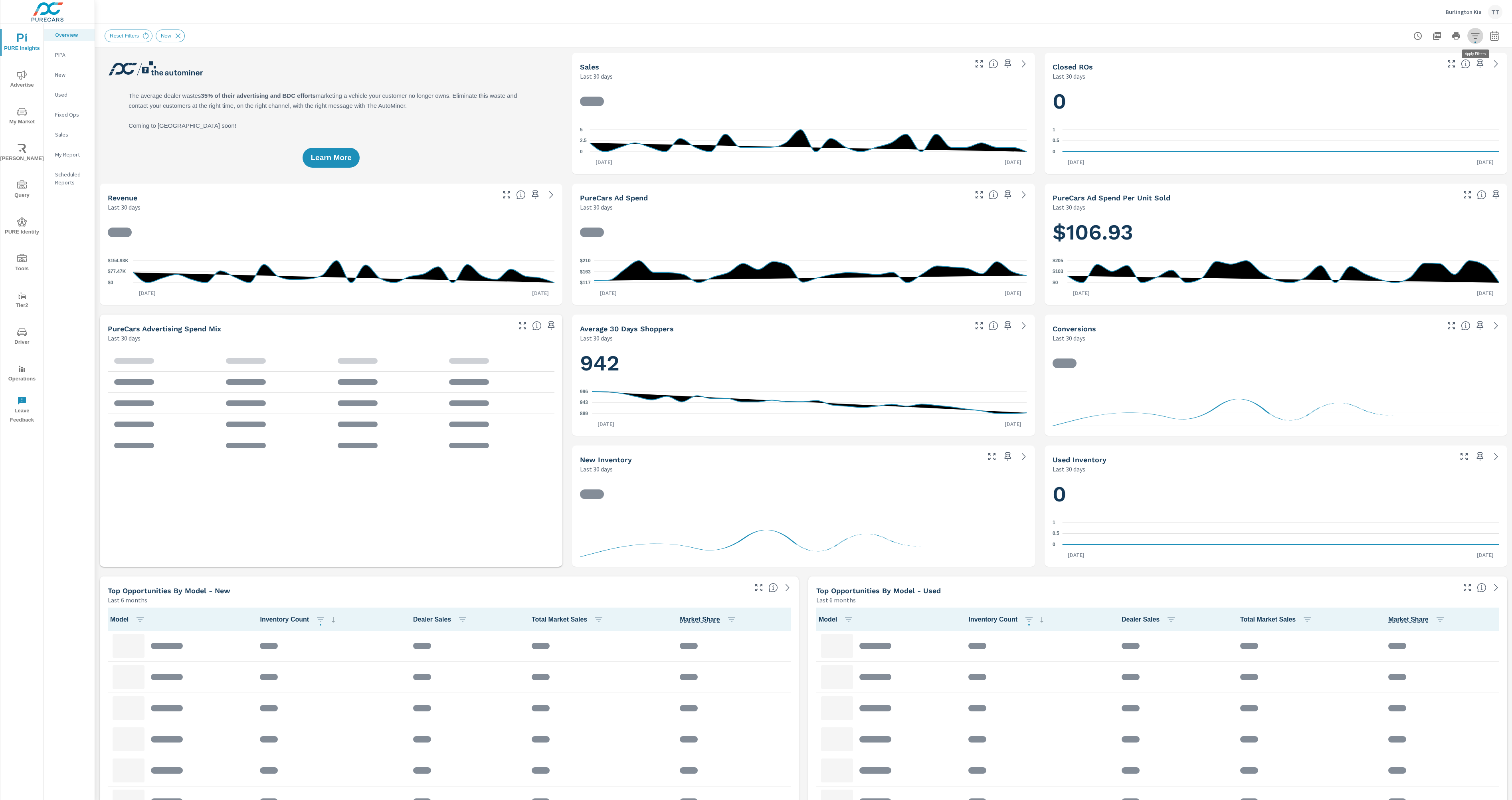
click at [1474, 38] on icon "button" at bounding box center [1475, 36] width 8 height 6
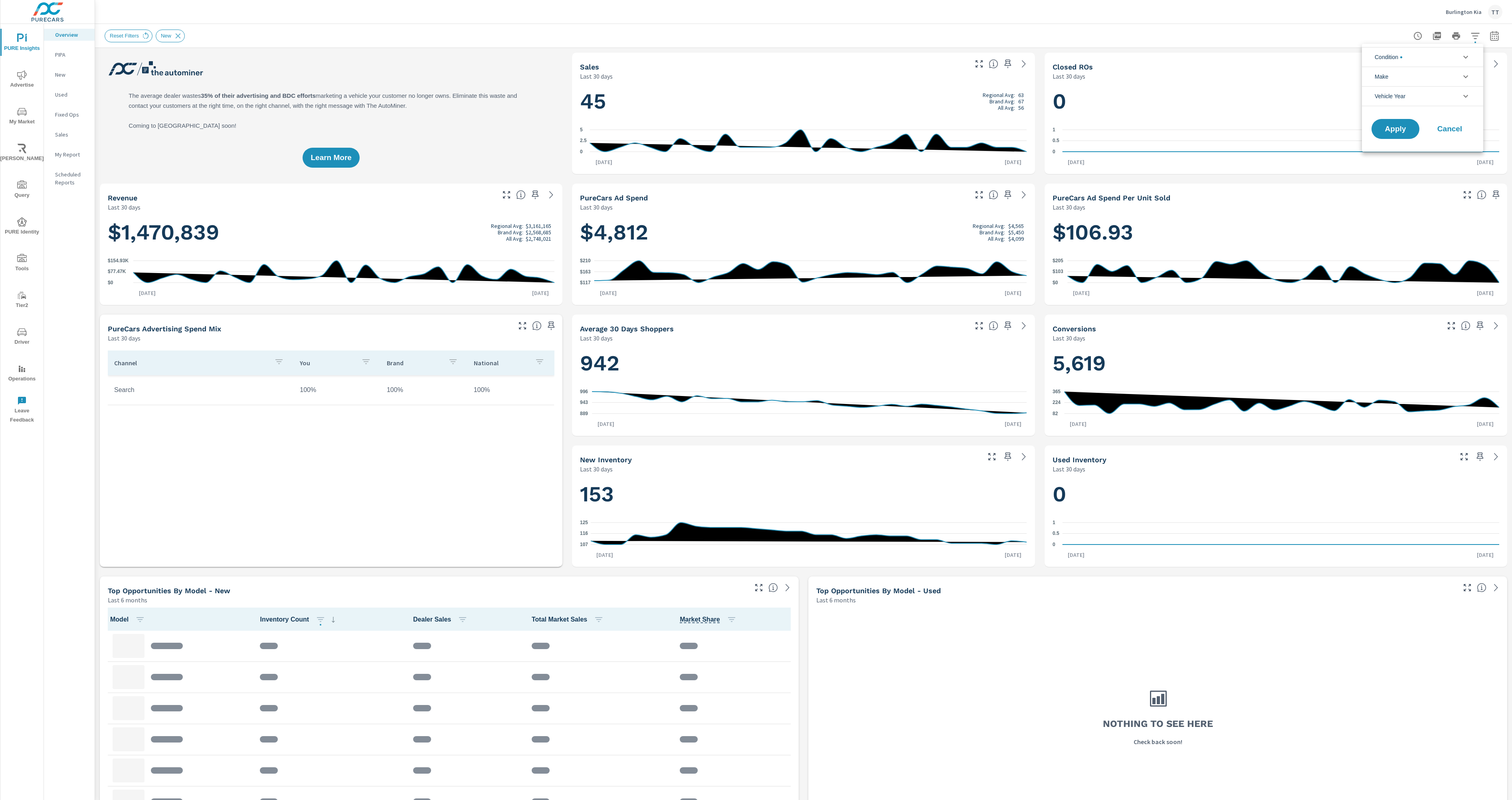
click at [1452, 59] on li "Condition" at bounding box center [1422, 56] width 122 height 19
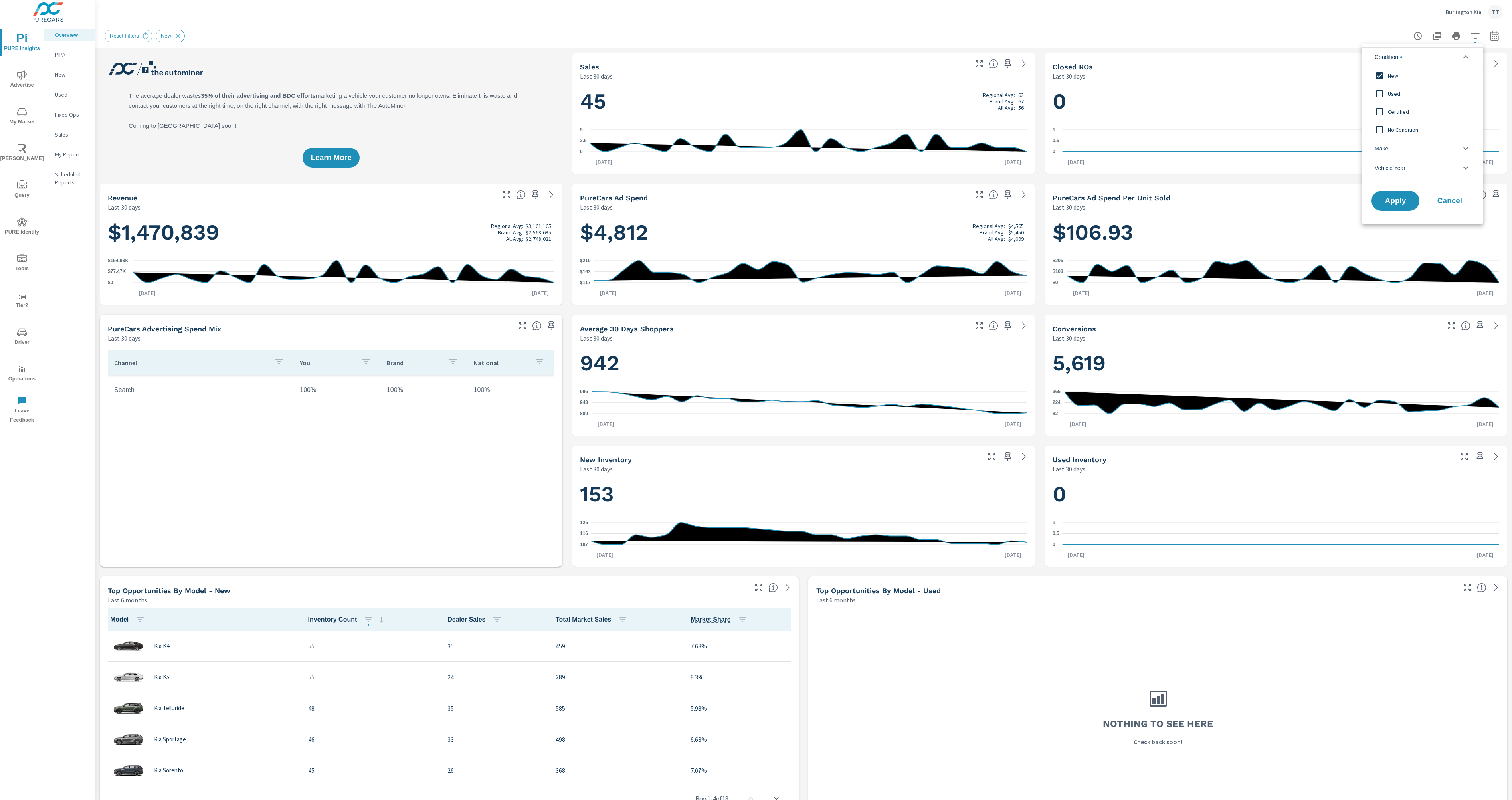
scroll to position [1, 0]
click at [1443, 146] on li "Make" at bounding box center [1422, 148] width 122 height 19
click at [1439, 186] on li "Vehicle Year" at bounding box center [1422, 186] width 122 height 20
drag, startPoint x: 1463, startPoint y: 267, endPoint x: 1463, endPoint y: 256, distance: 11.0
click at [1463, 267] on div "Apply Cancel" at bounding box center [1422, 256] width 122 height 42
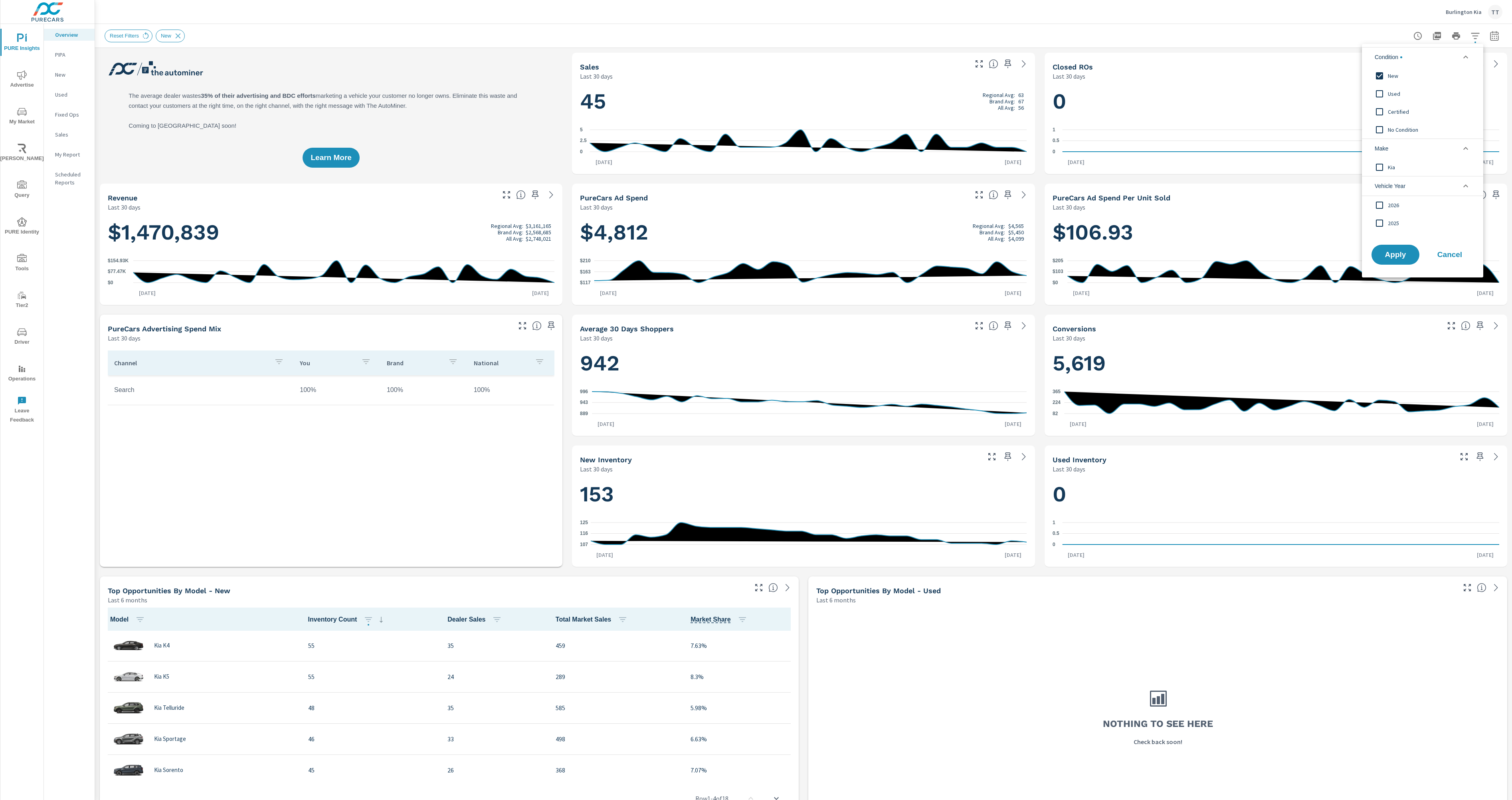
click at [879, 97] on div at bounding box center [756, 400] width 1512 height 800
click at [66, 73] on p "New" at bounding box center [72, 75] width 33 height 8
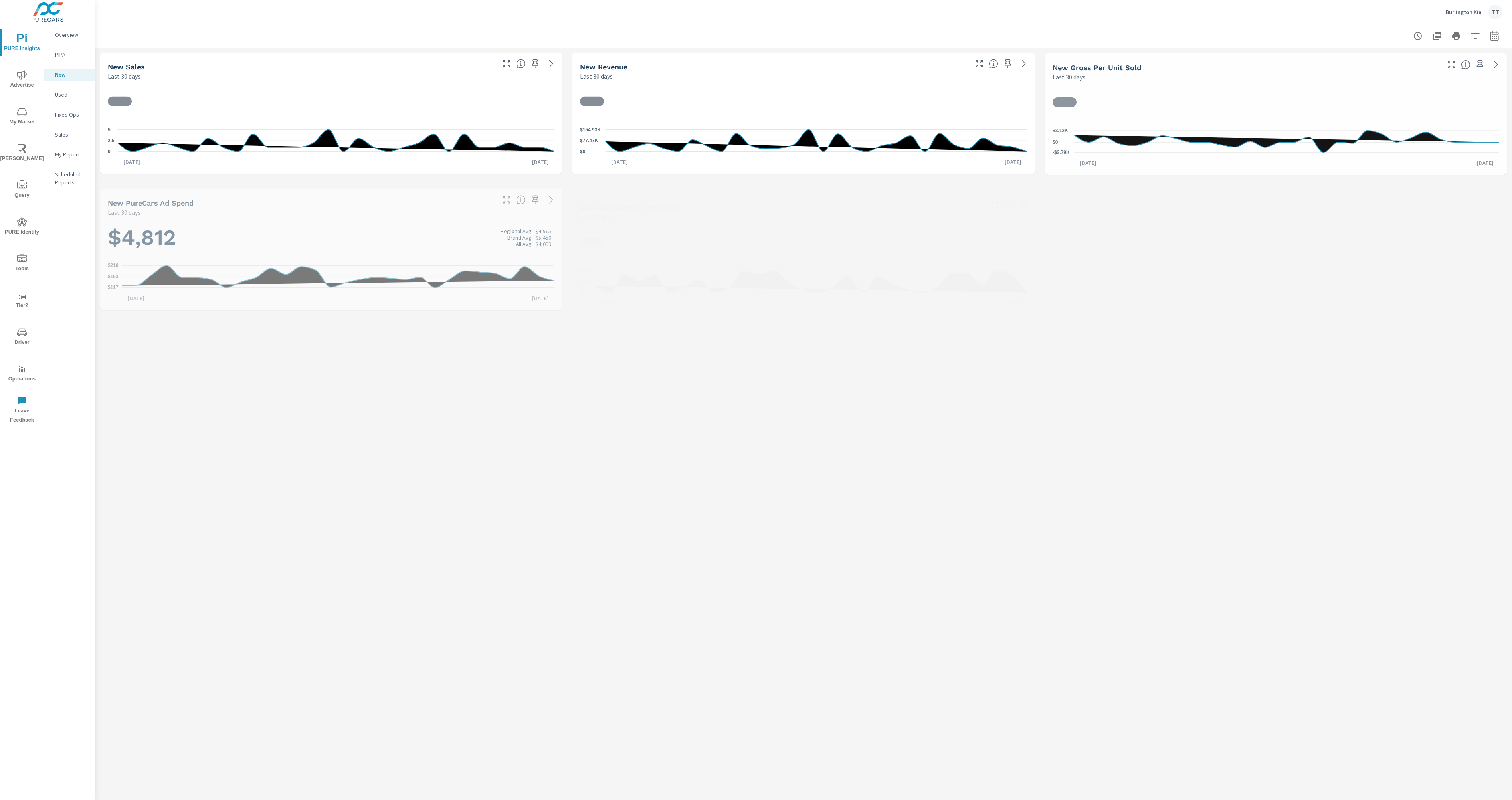
scroll to position [1, 0]
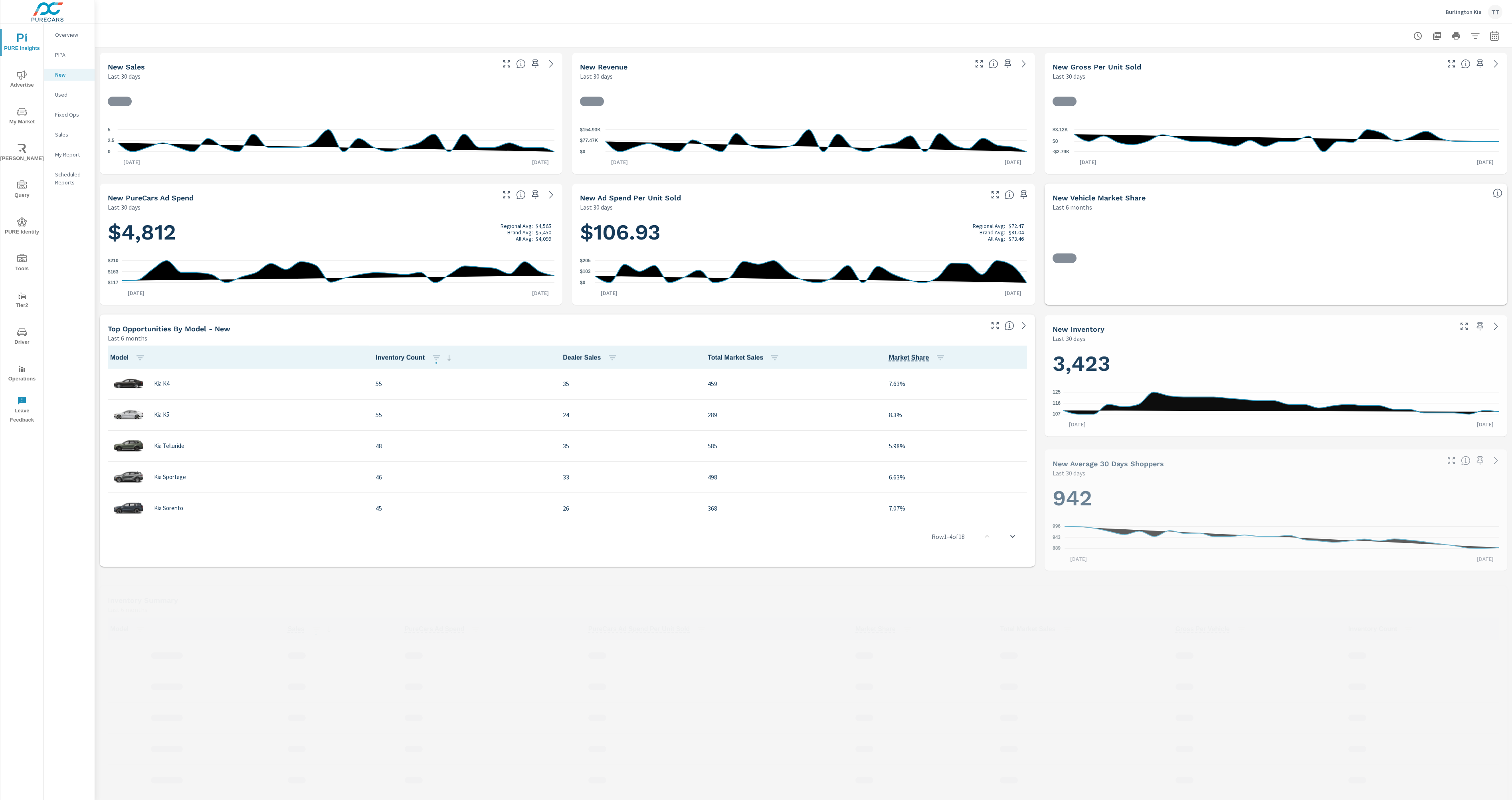
click at [1472, 31] on icon "button" at bounding box center [1475, 36] width 9 height 9
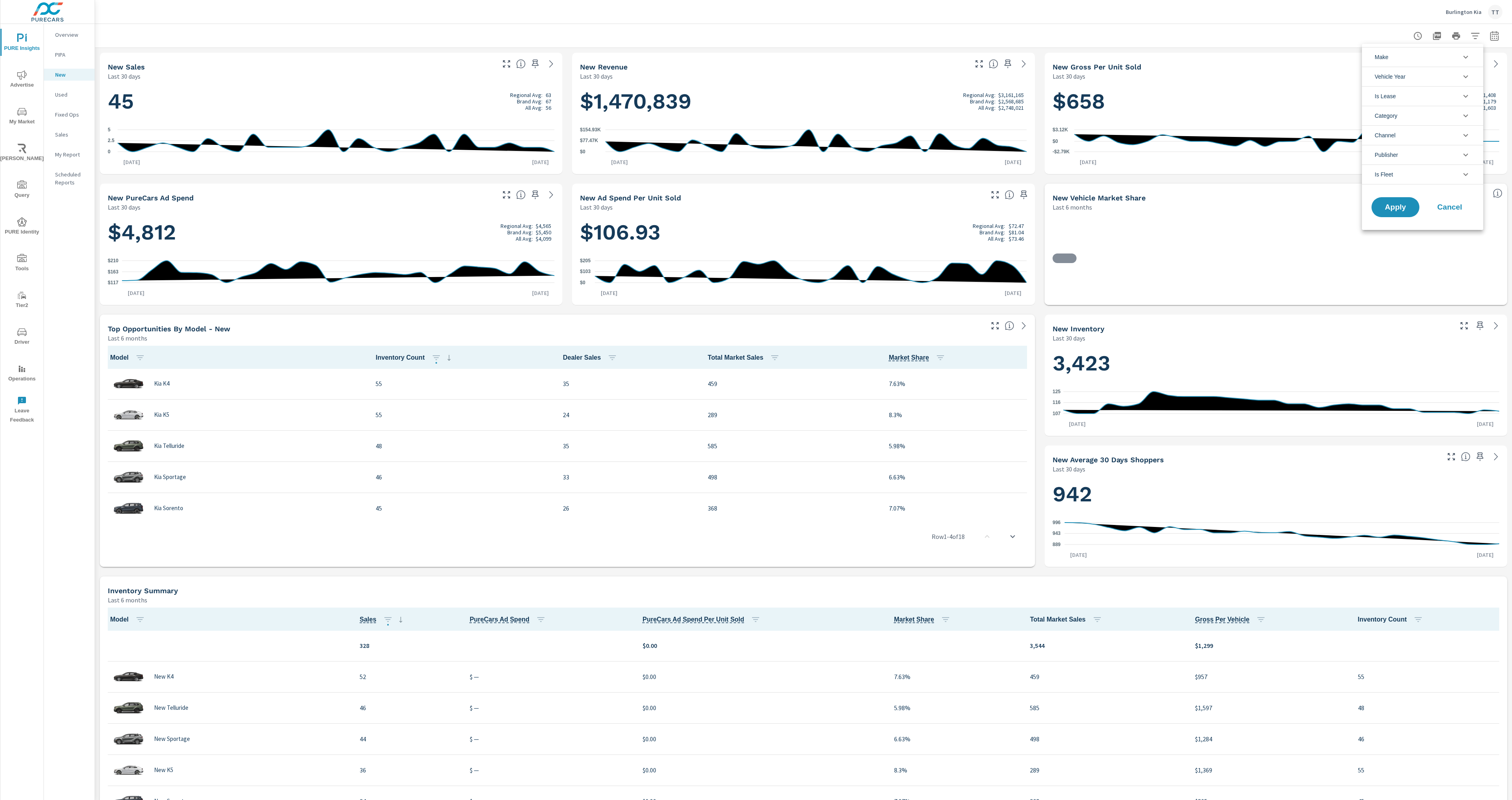
click at [1446, 168] on li "Is Fleet" at bounding box center [1422, 174] width 122 height 20
drag, startPoint x: 1391, startPoint y: 196, endPoint x: 1392, endPoint y: 221, distance: 25.0
click at [1392, 198] on span "False" at bounding box center [1432, 194] width 87 height 9
click at [1393, 240] on span "Apply" at bounding box center [1396, 243] width 33 height 8
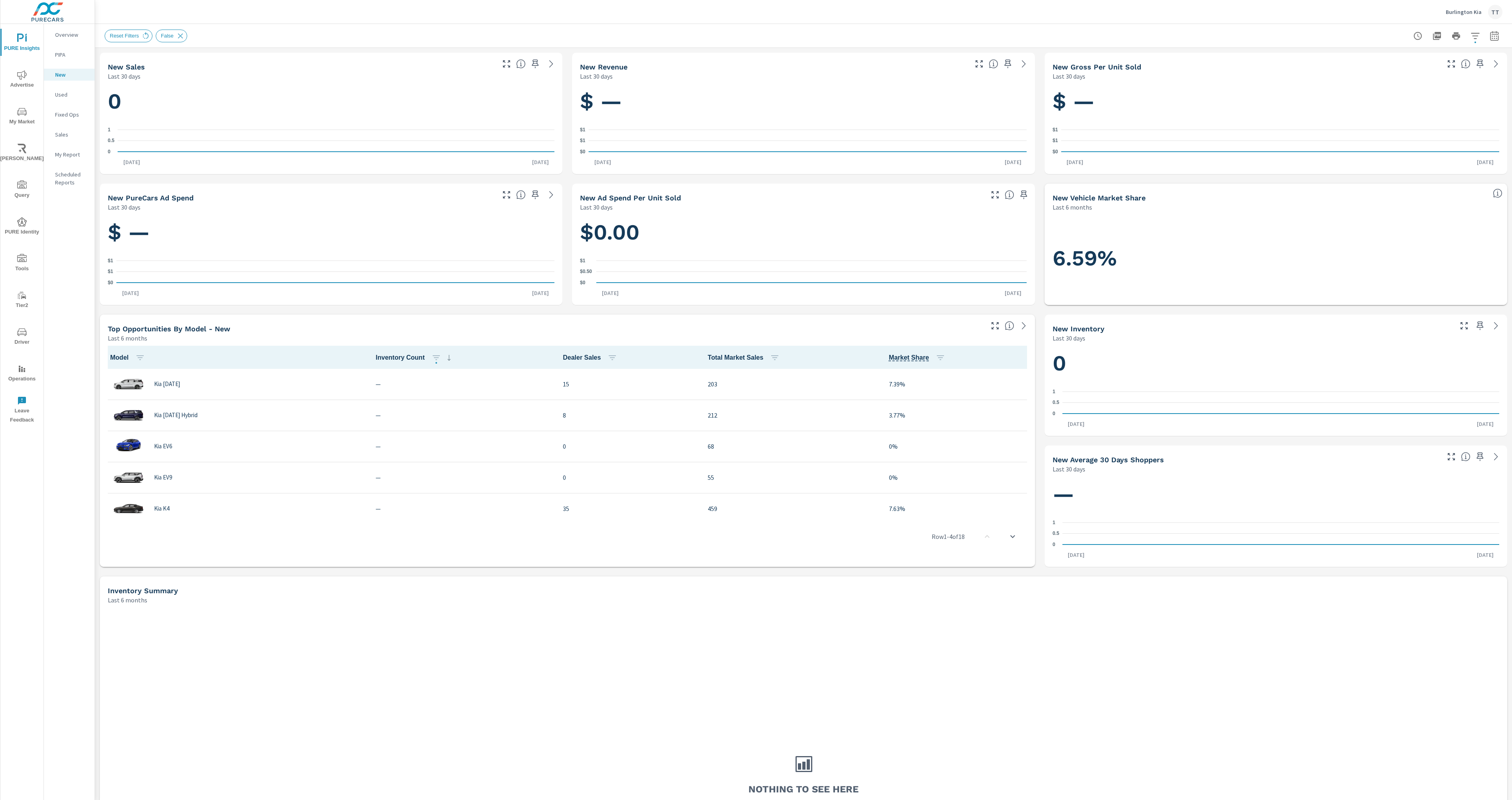
scroll to position [1, 0]
click at [28, 325] on button "Driver" at bounding box center [22, 336] width 43 height 27
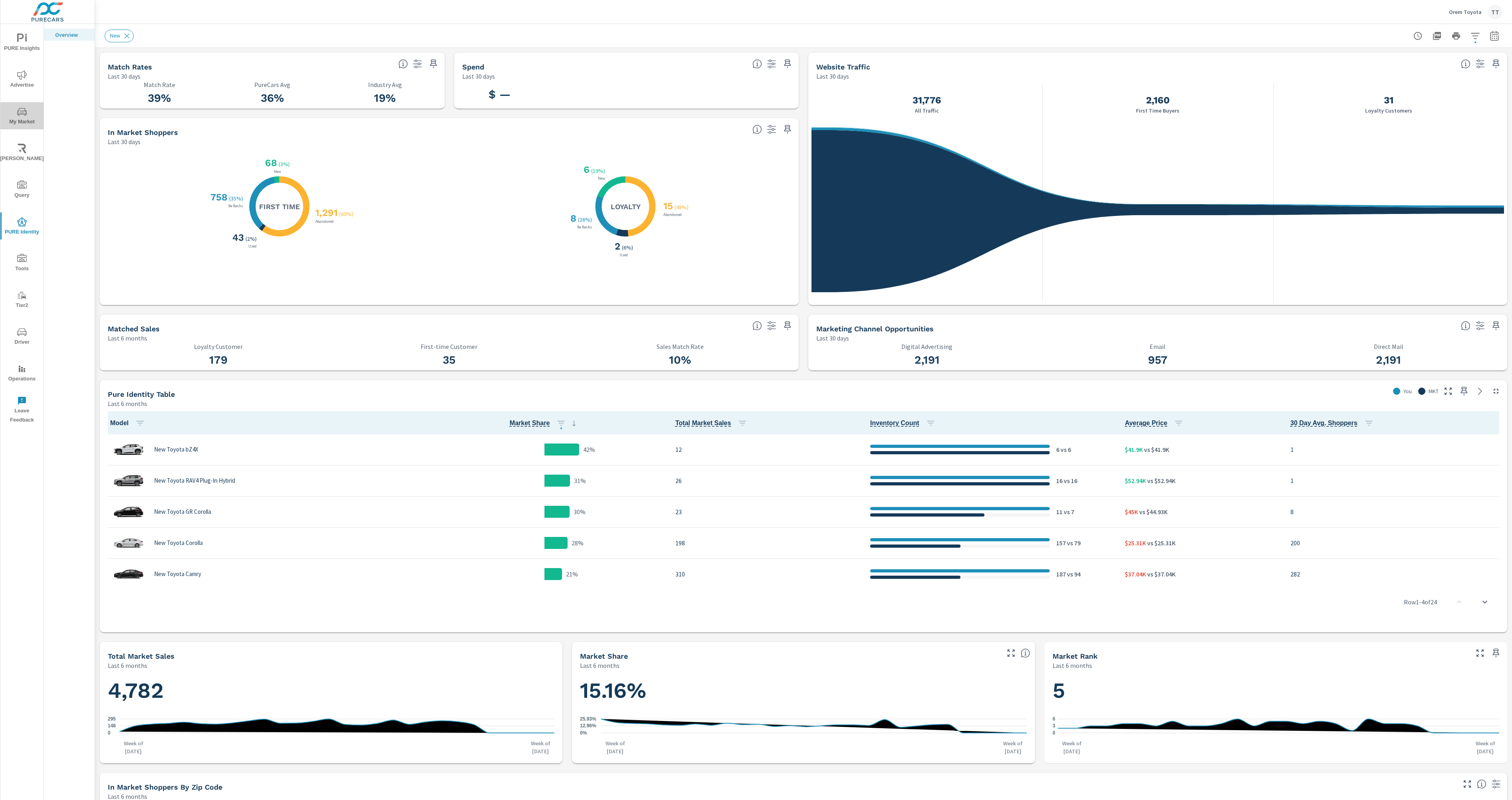
click at [21, 120] on span "My Market" at bounding box center [22, 116] width 38 height 19
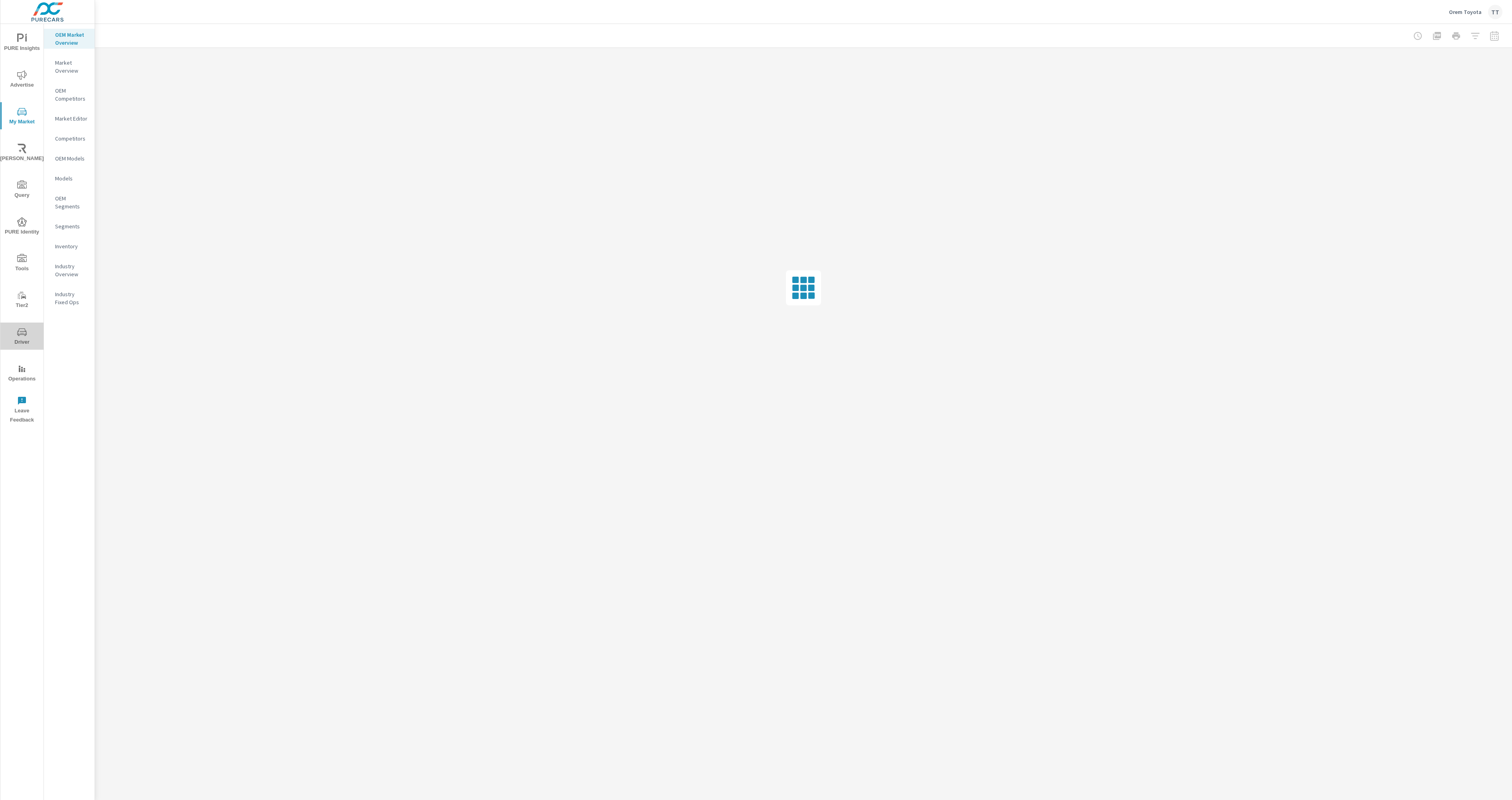
click at [19, 332] on icon "nav menu" at bounding box center [22, 332] width 9 height 9
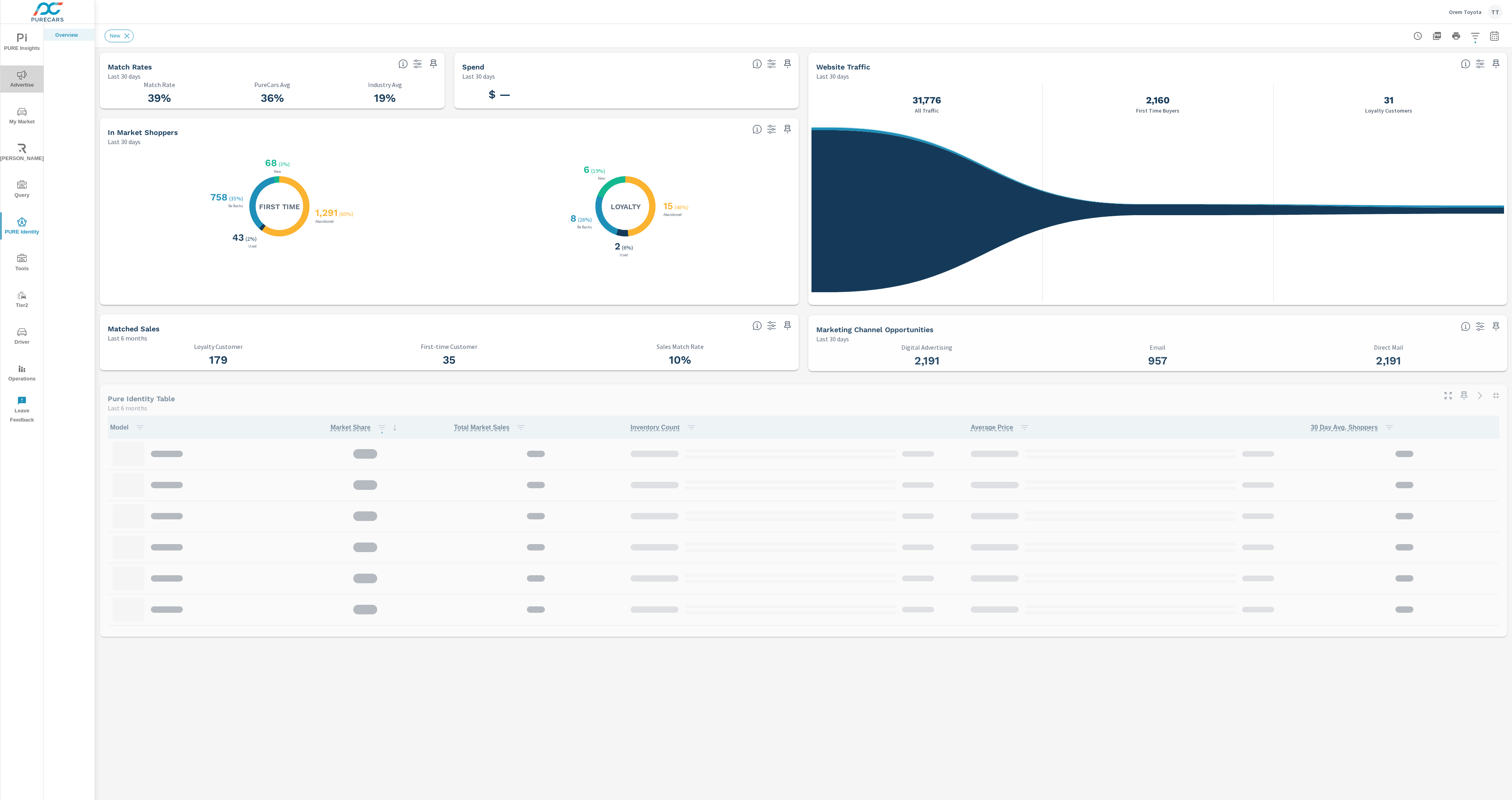
click at [29, 89] on span "Advertise" at bounding box center [22, 80] width 38 height 19
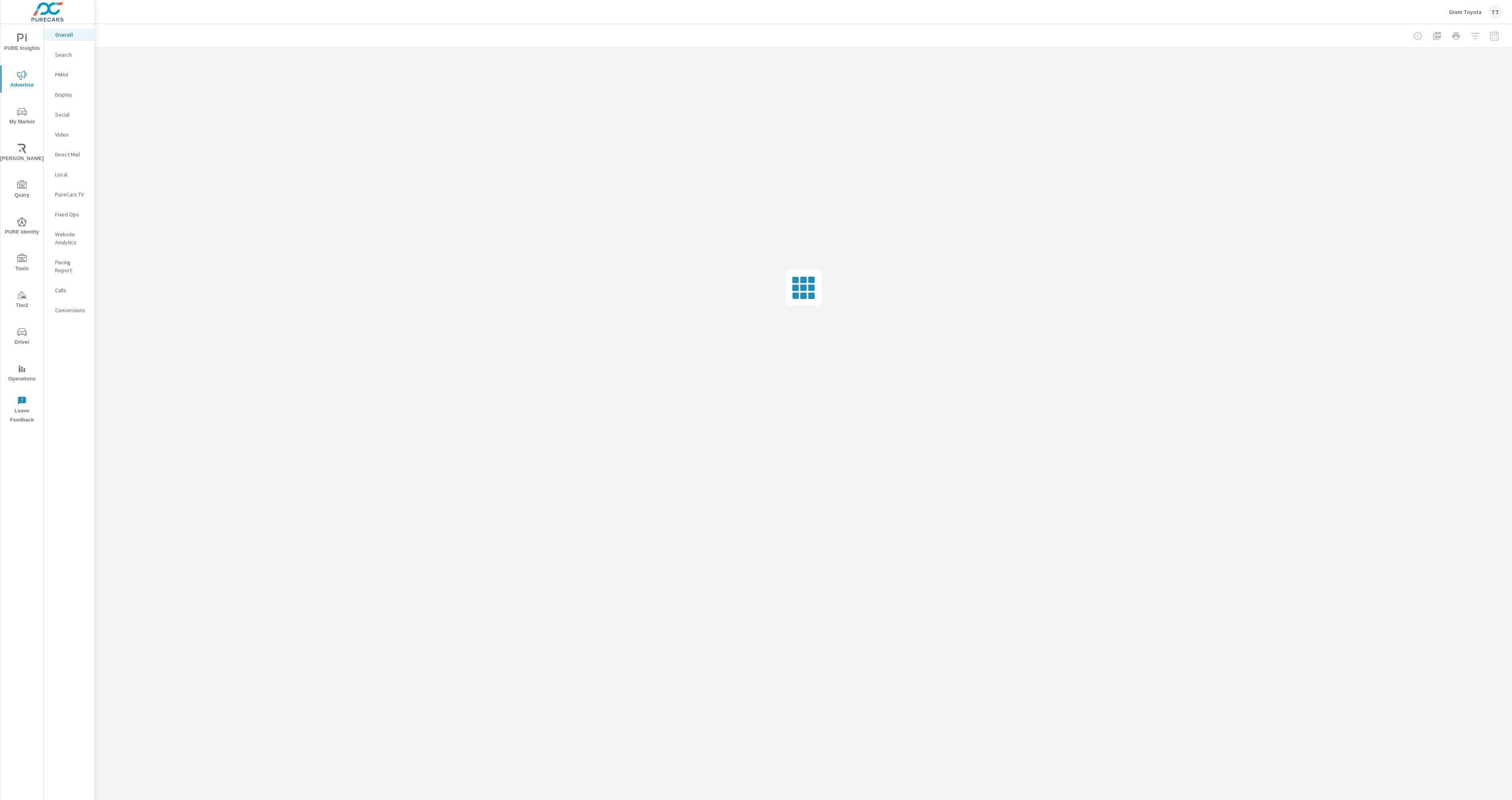
click at [28, 116] on span "My Market" at bounding box center [22, 116] width 38 height 19
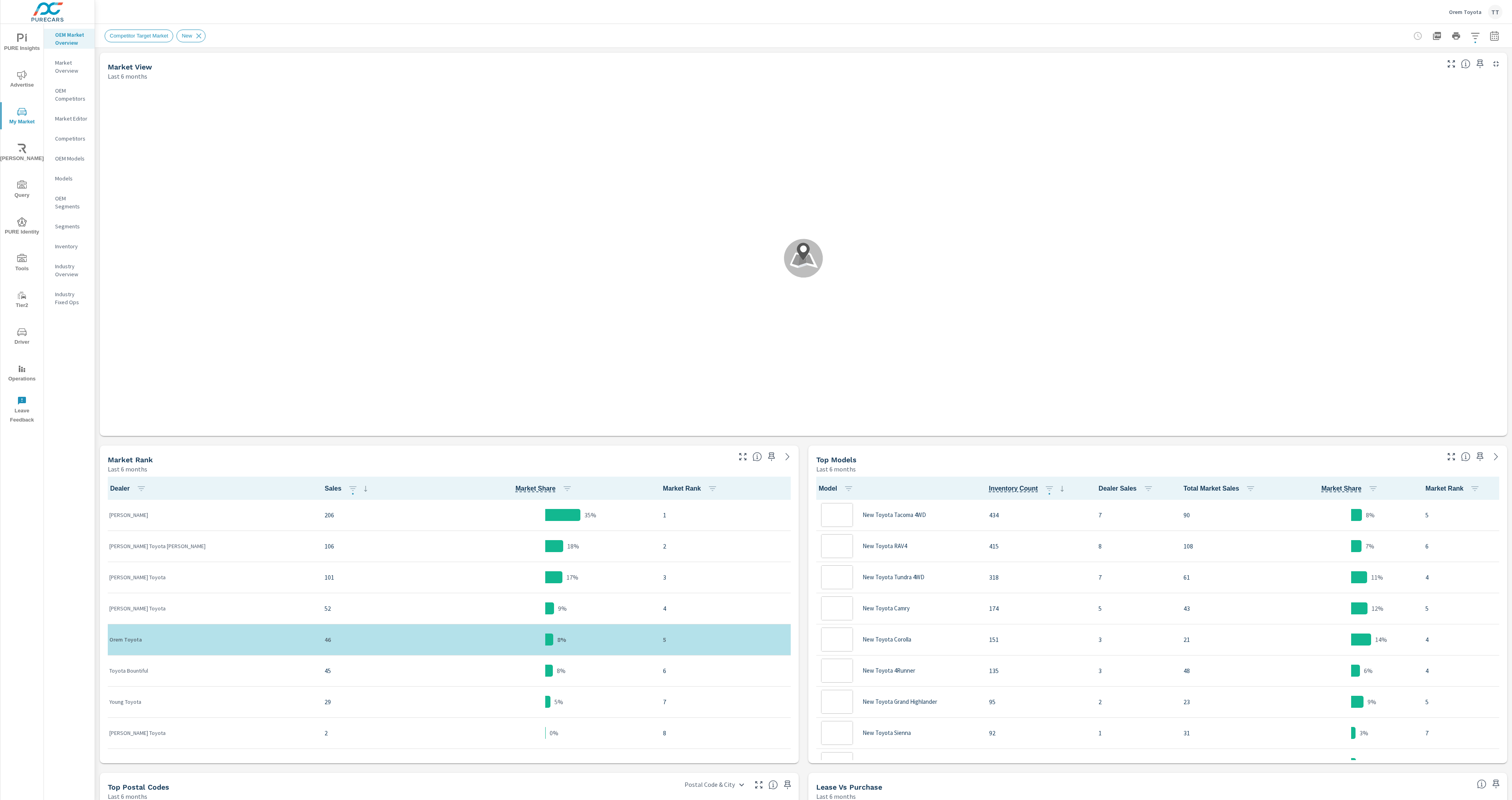
scroll to position [1, 0]
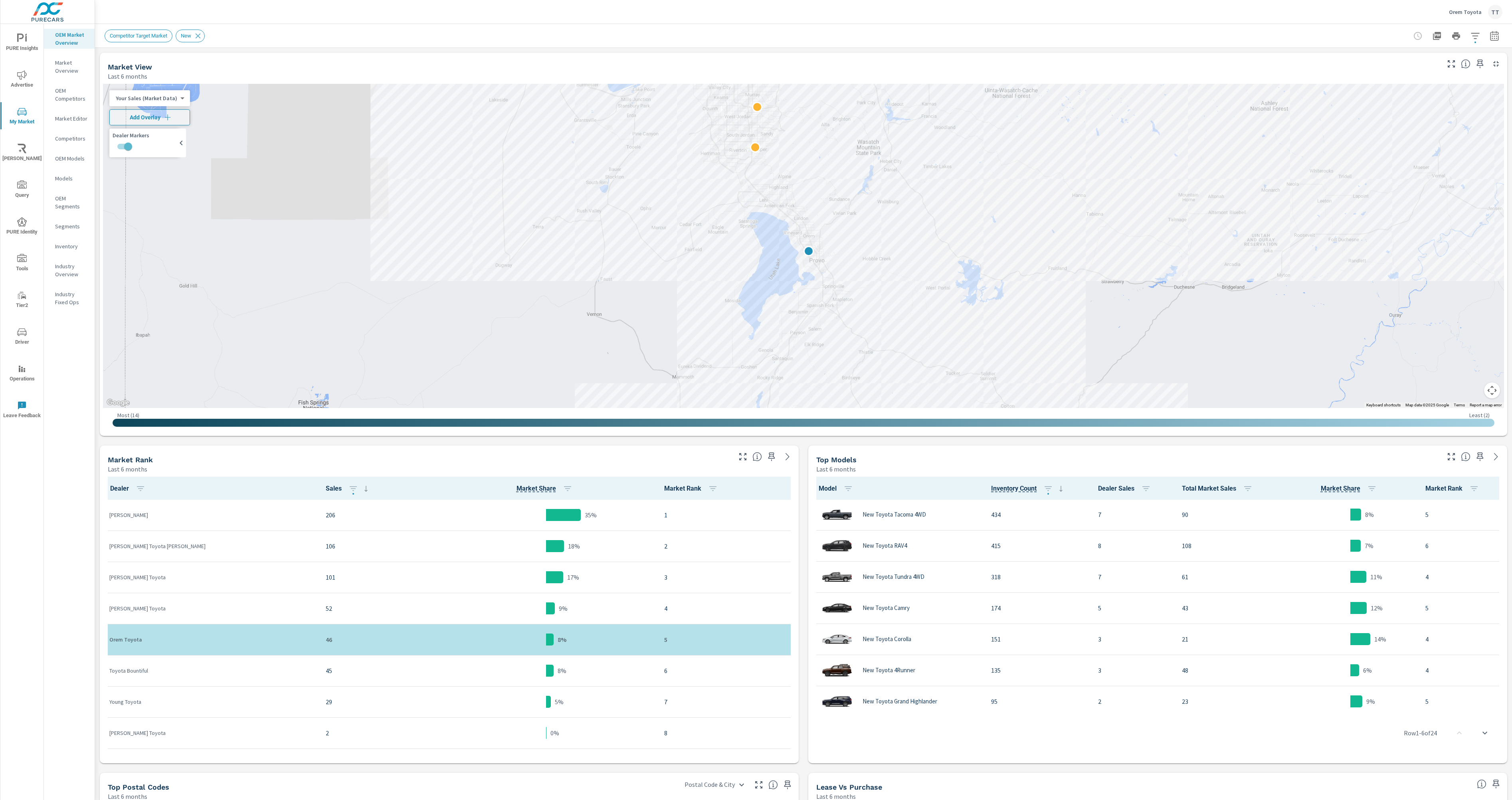
click at [26, 292] on icon "nav menu" at bounding box center [22, 295] width 9 height 9
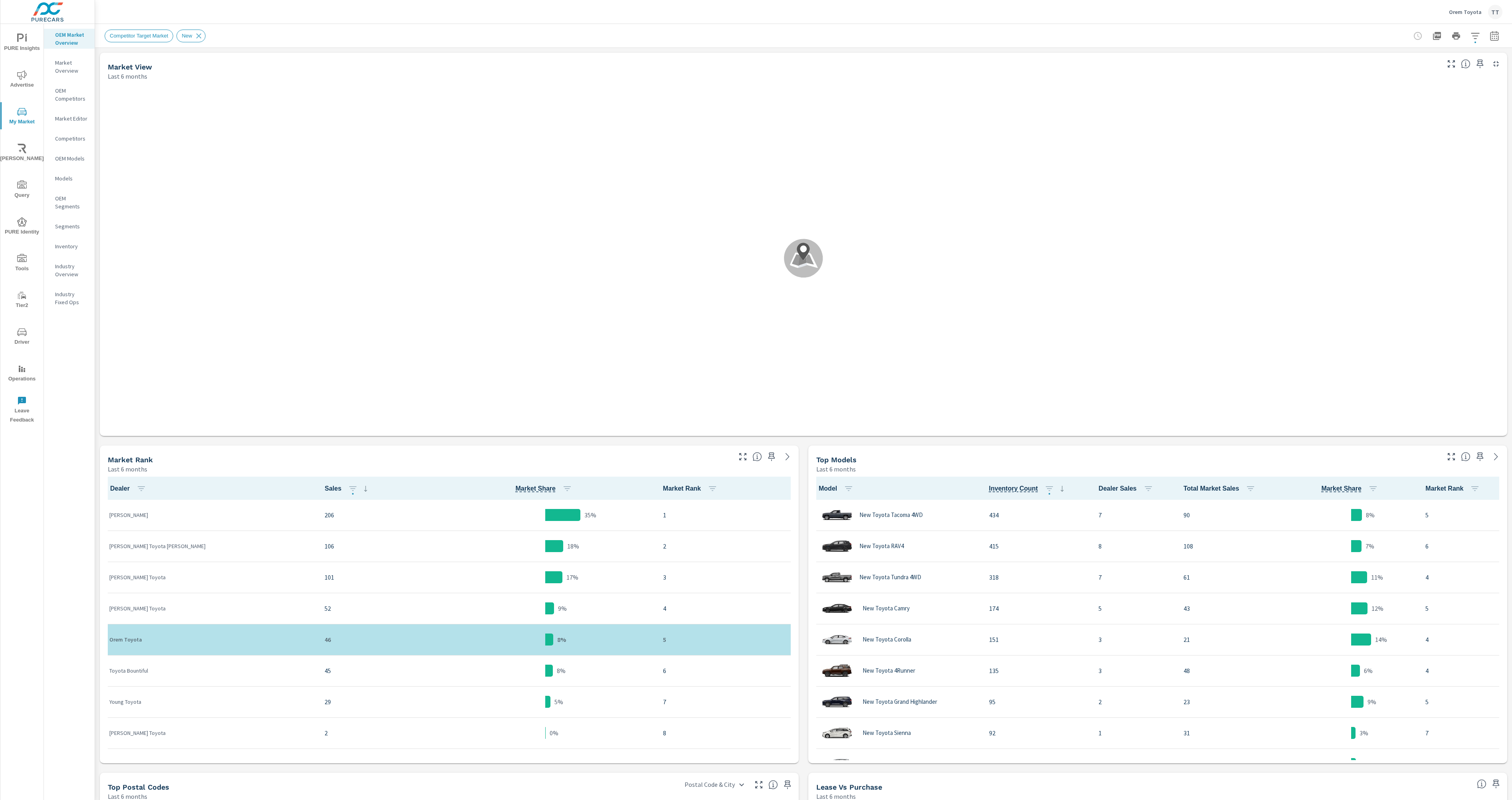
scroll to position [1, 0]
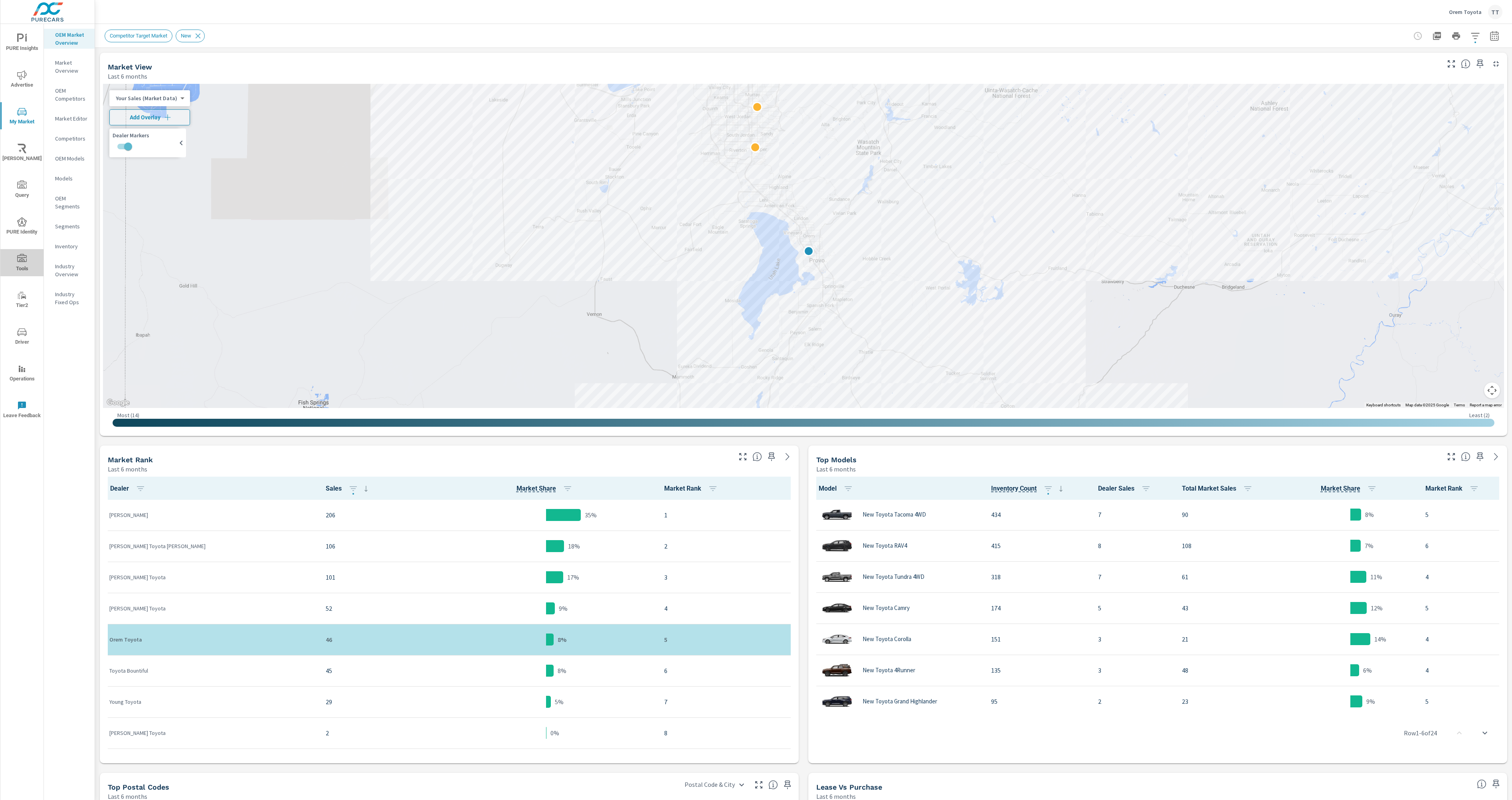
click at [29, 260] on span "Tools" at bounding box center [22, 264] width 38 height 19
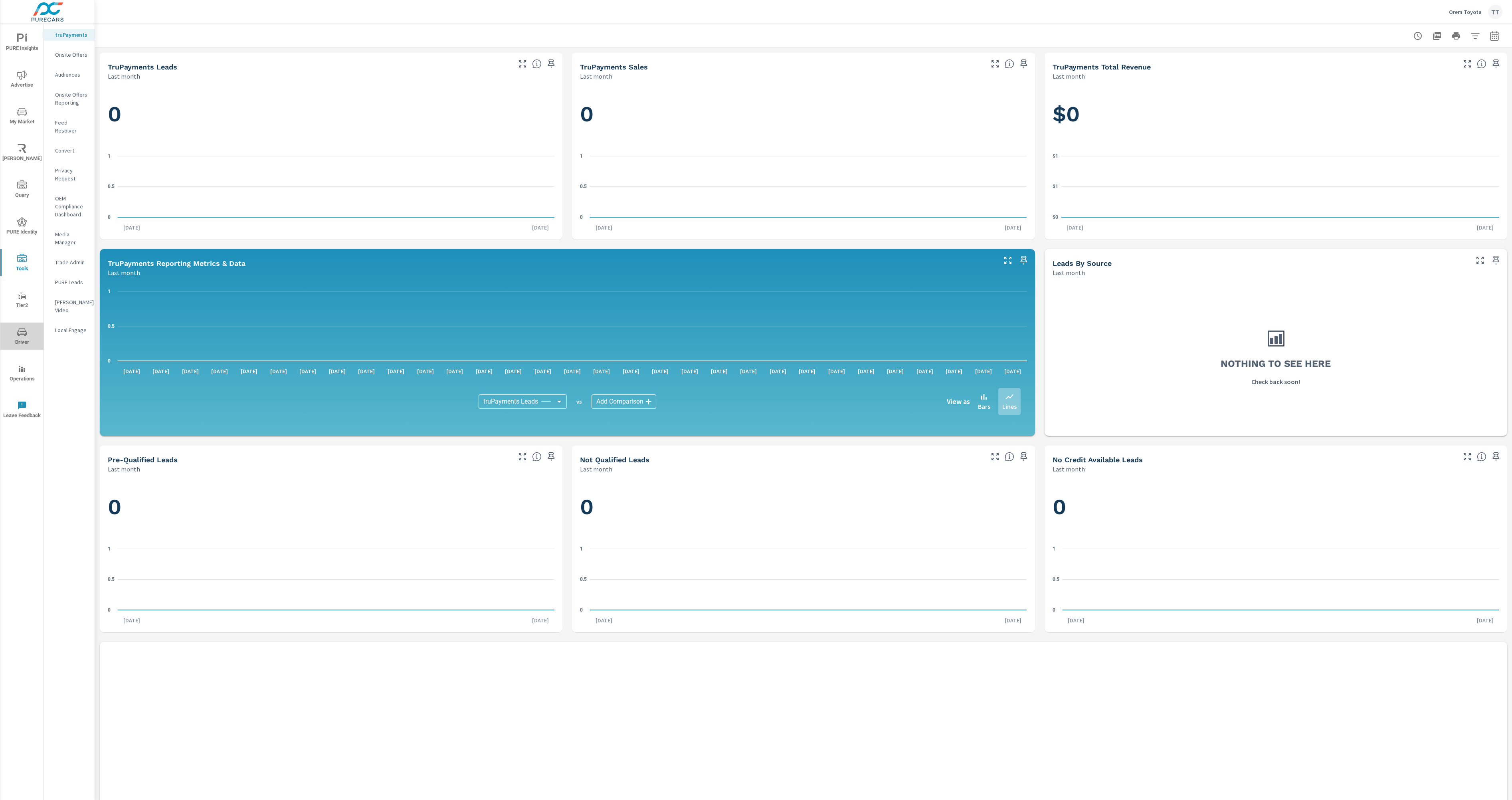
click at [15, 340] on span "Driver" at bounding box center [22, 337] width 38 height 19
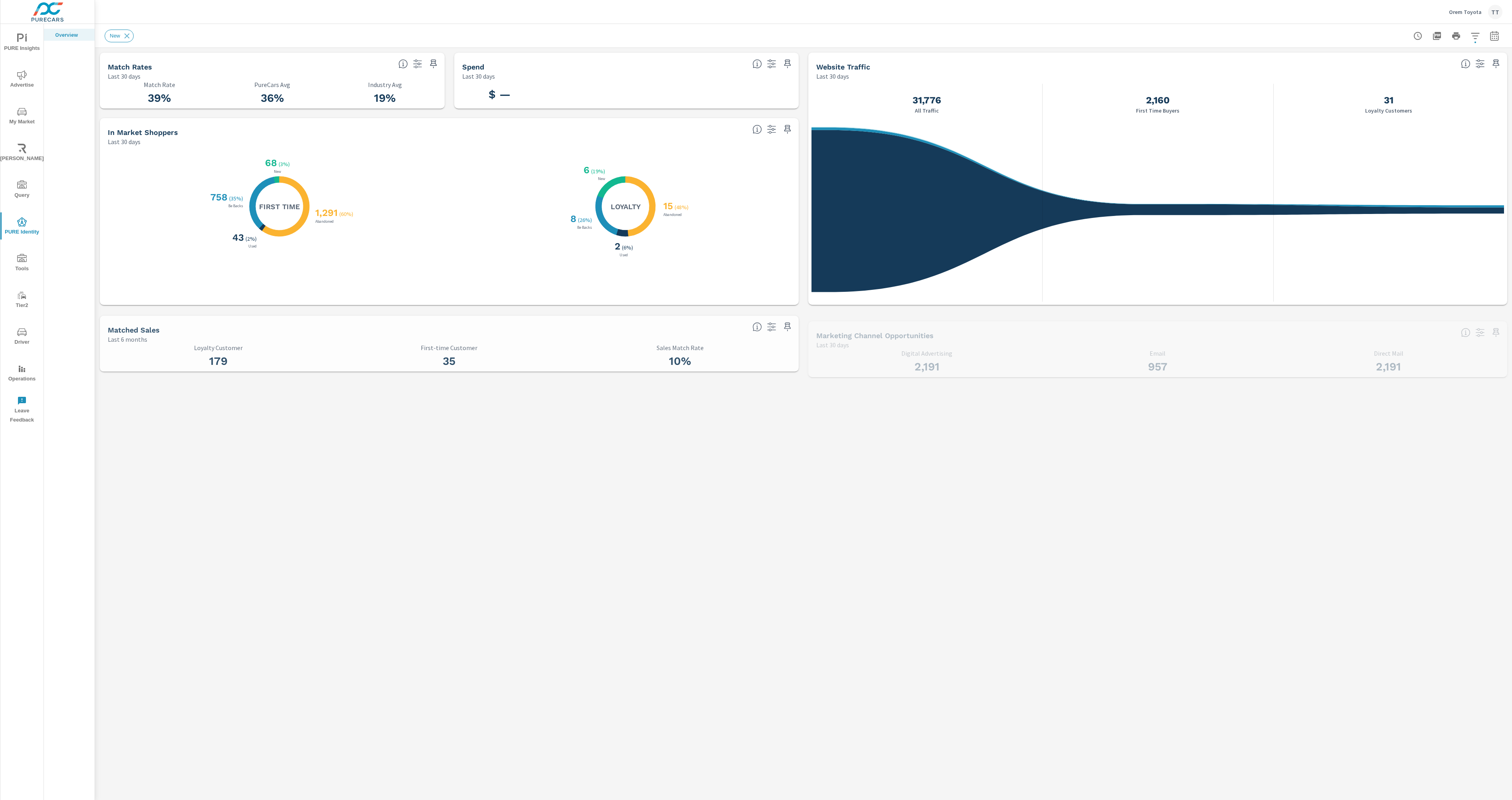
click at [31, 185] on span "Query" at bounding box center [22, 190] width 38 height 19
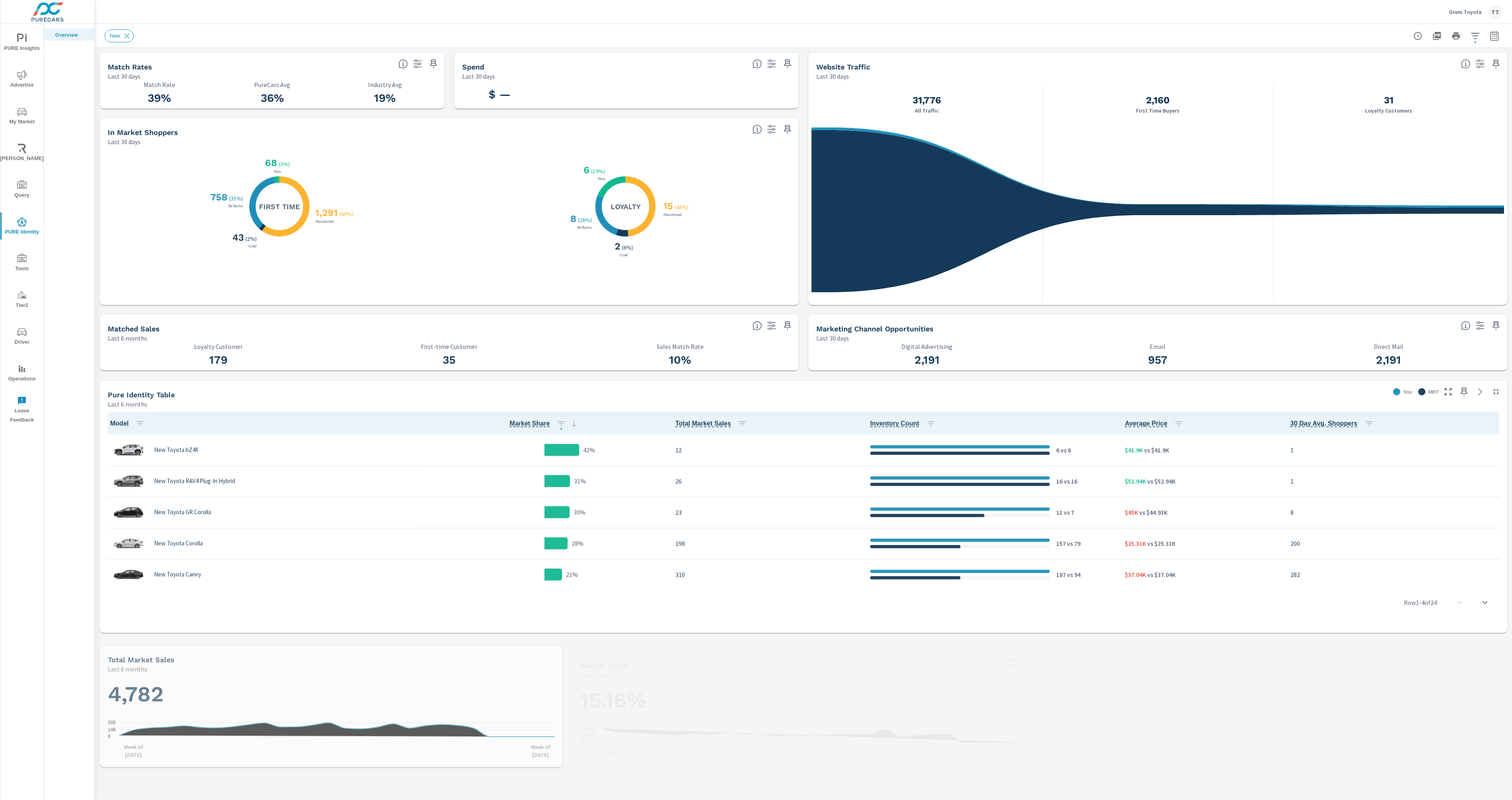
scroll to position [1, 0]
